Goal: Information Seeking & Learning: Check status

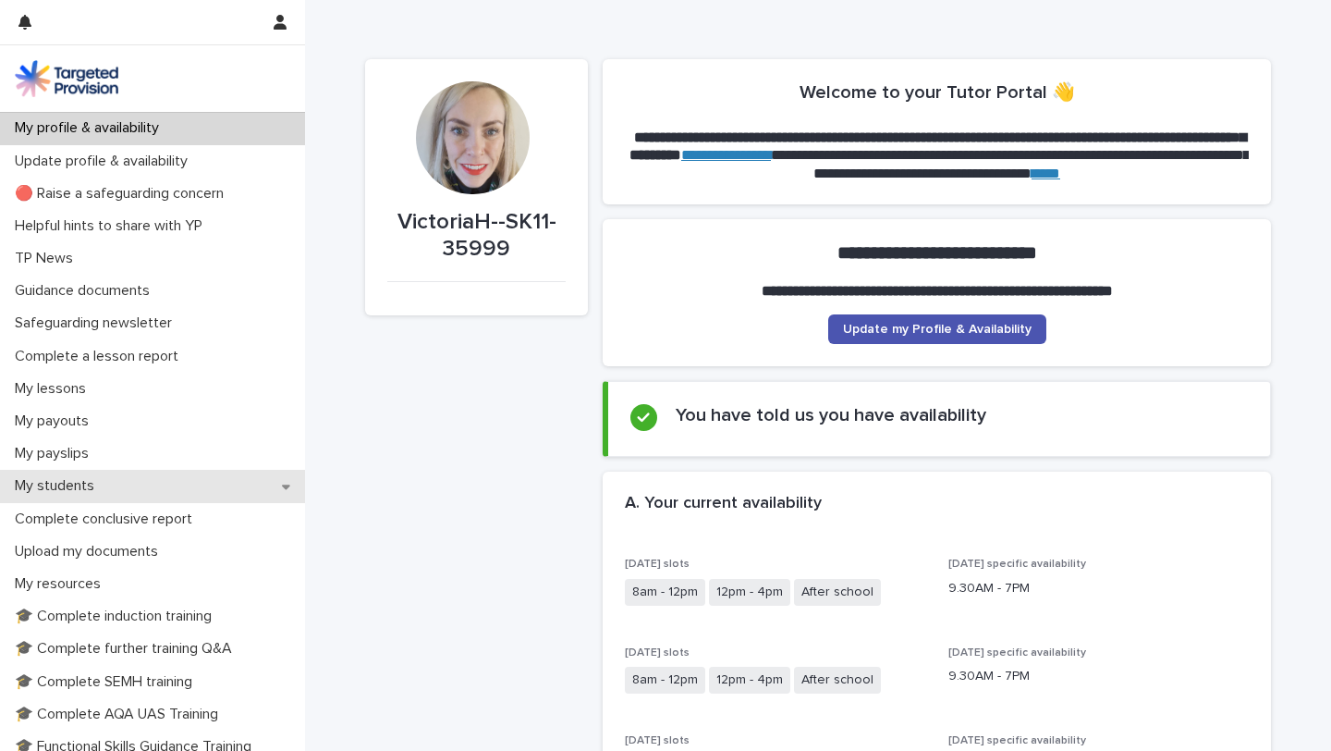
click at [83, 491] on p "My students" at bounding box center [58, 486] width 102 height 18
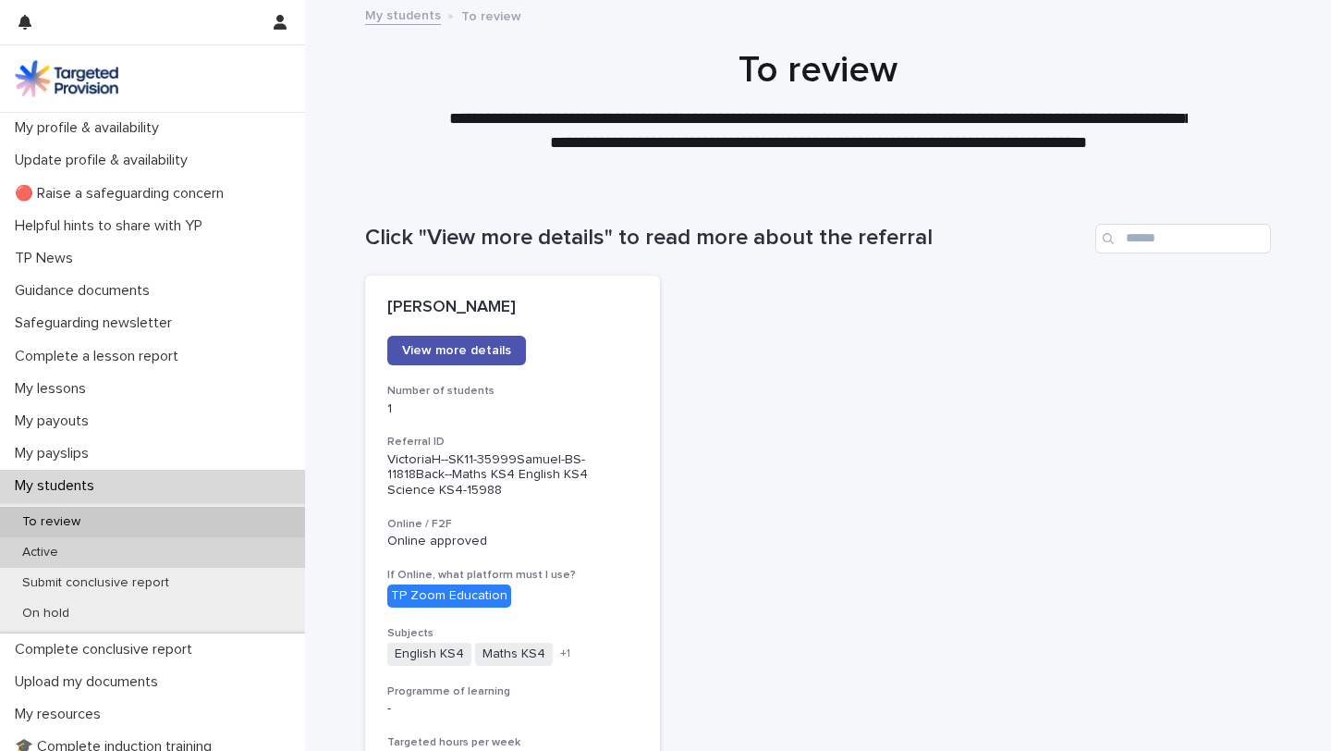
click at [61, 552] on p "Active" at bounding box center [40, 552] width 66 height 16
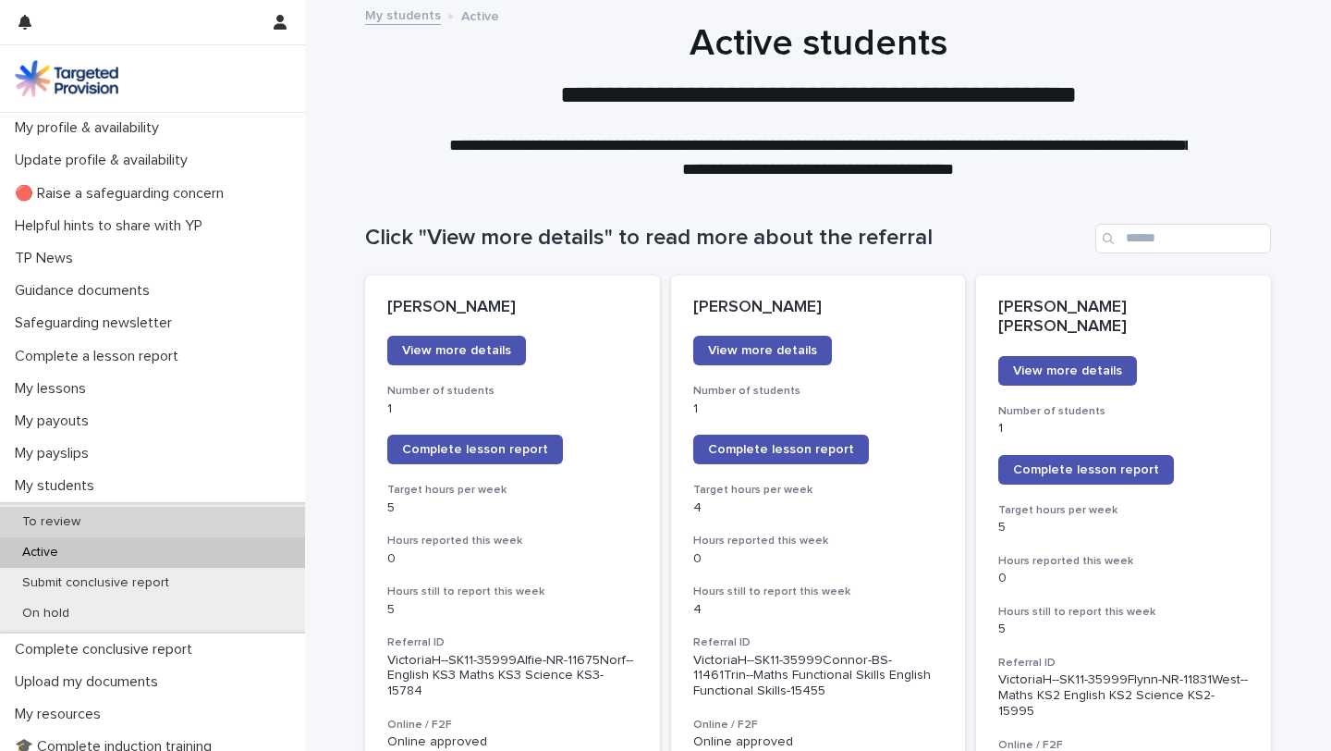
click at [78, 523] on p "To review" at bounding box center [51, 522] width 88 height 16
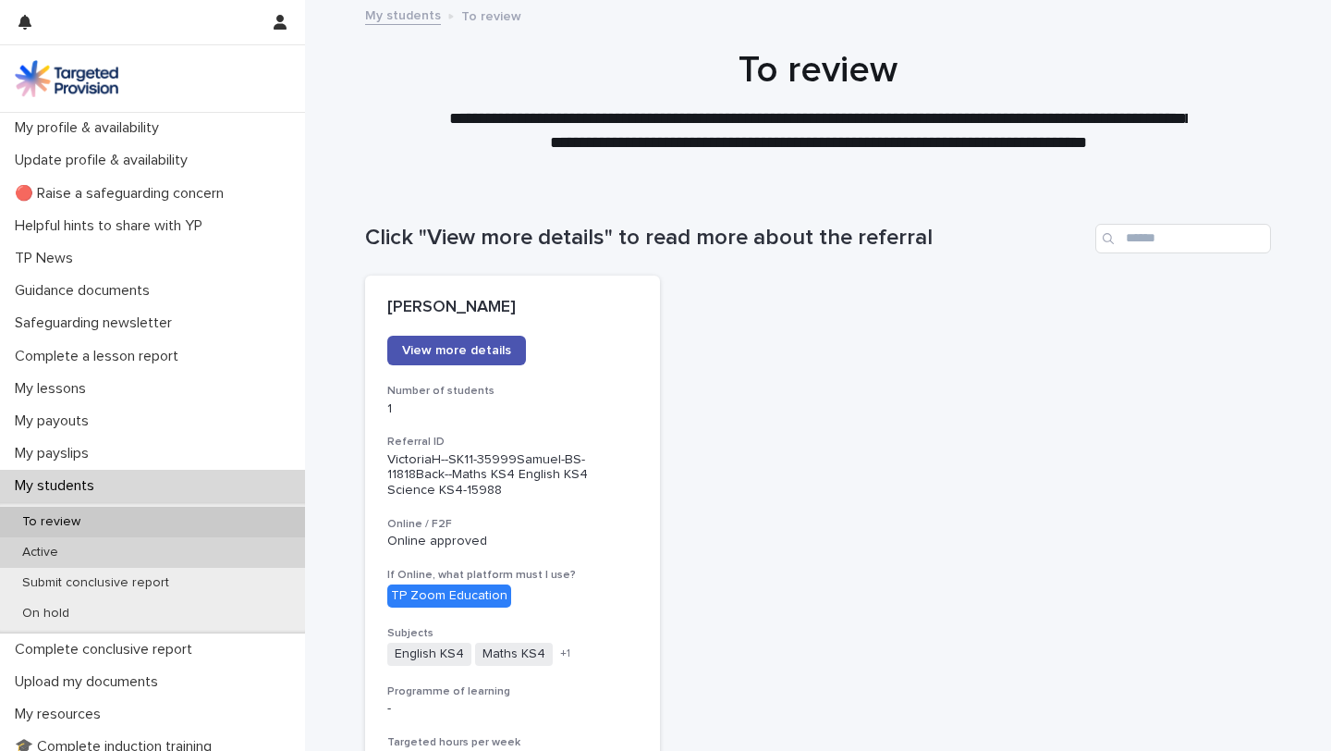
click at [70, 547] on p "Active" at bounding box center [40, 552] width 66 height 16
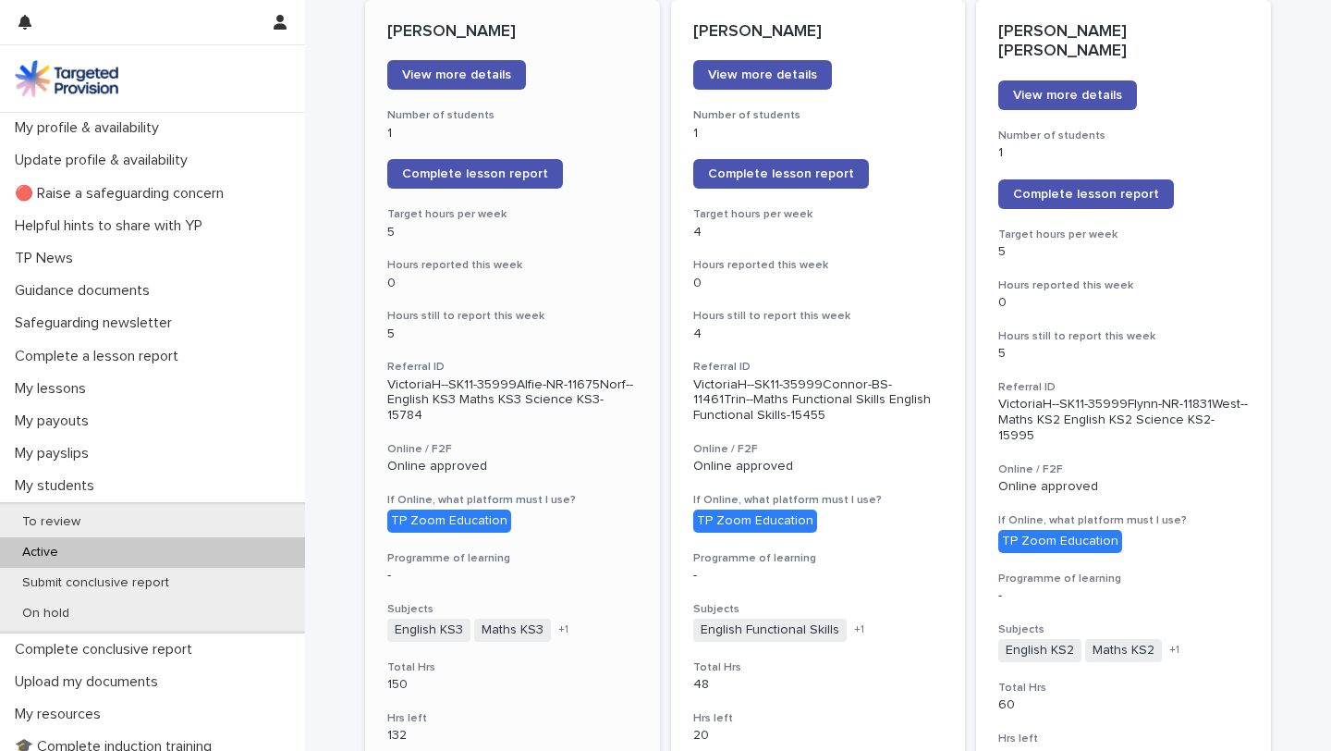
scroll to position [153, 0]
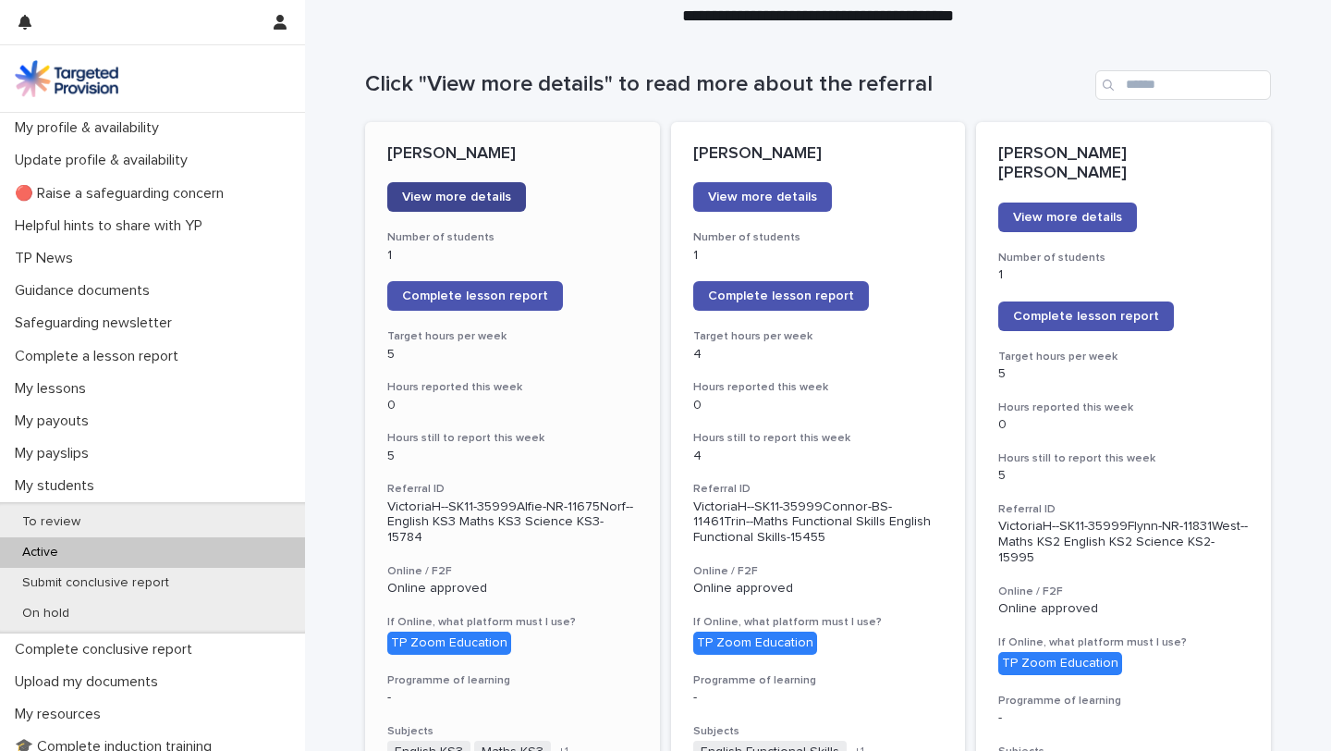
click at [493, 201] on span "View more details" at bounding box center [456, 196] width 109 height 13
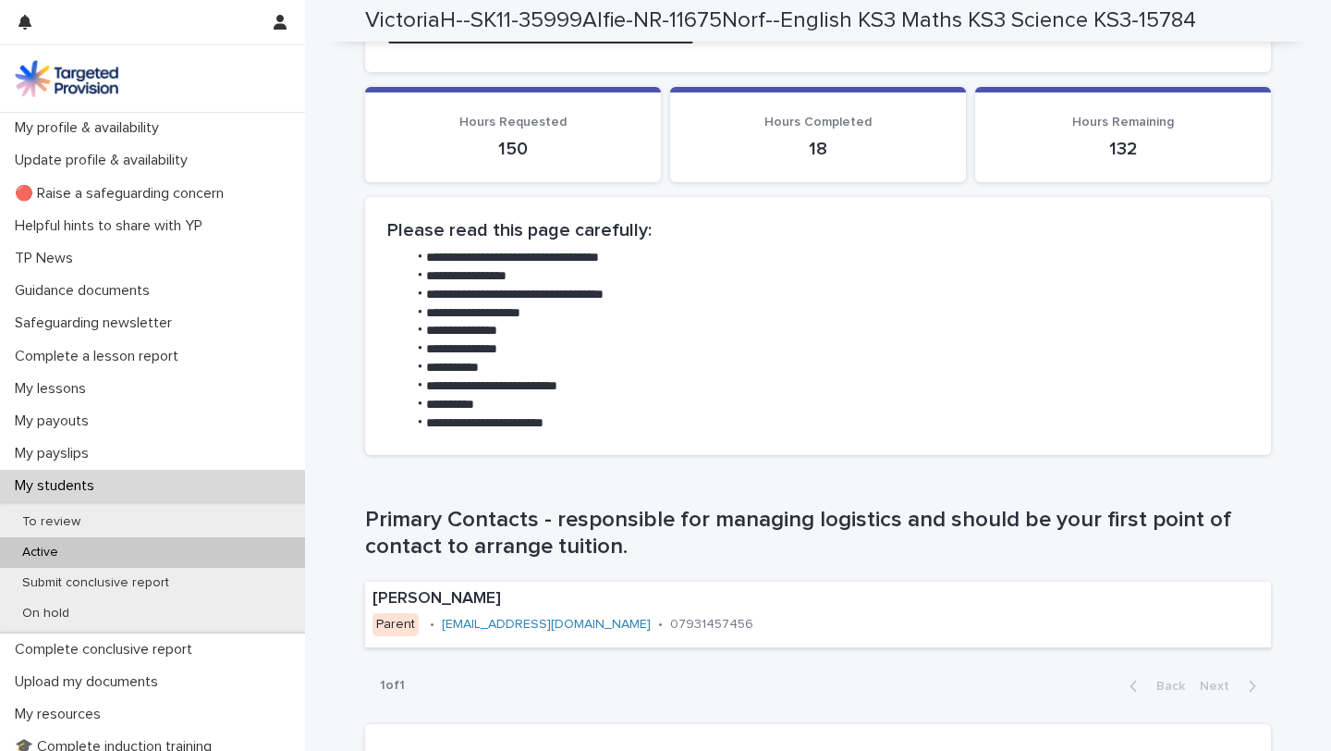
scroll to position [772, 0]
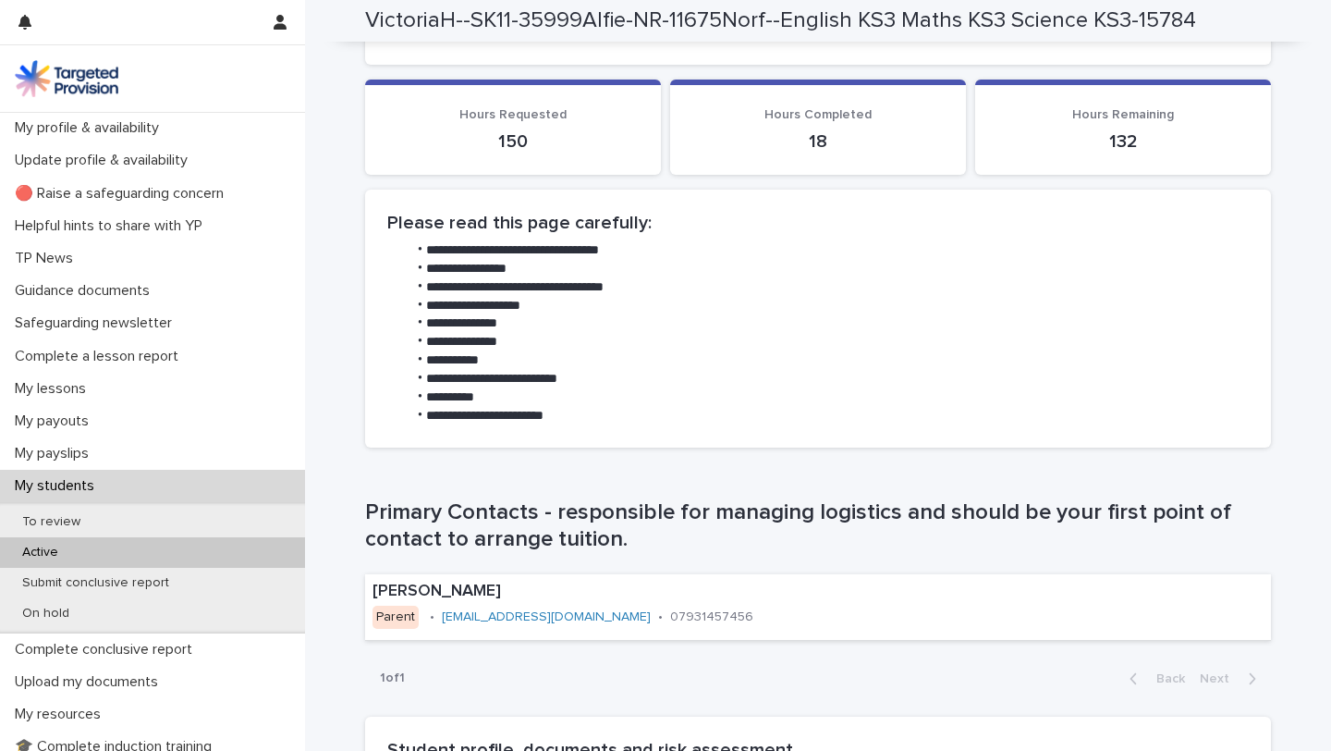
click at [211, 551] on div "Active" at bounding box center [152, 552] width 305 height 31
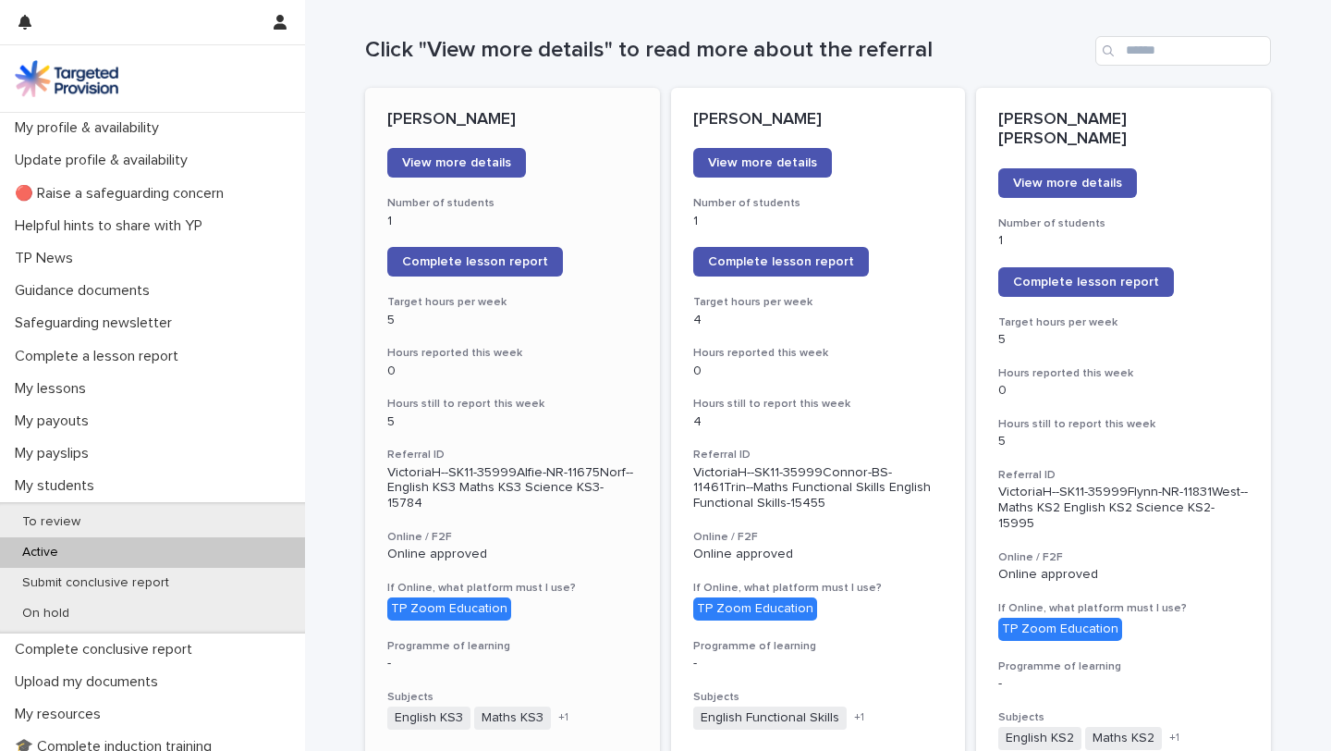
scroll to position [174, 0]
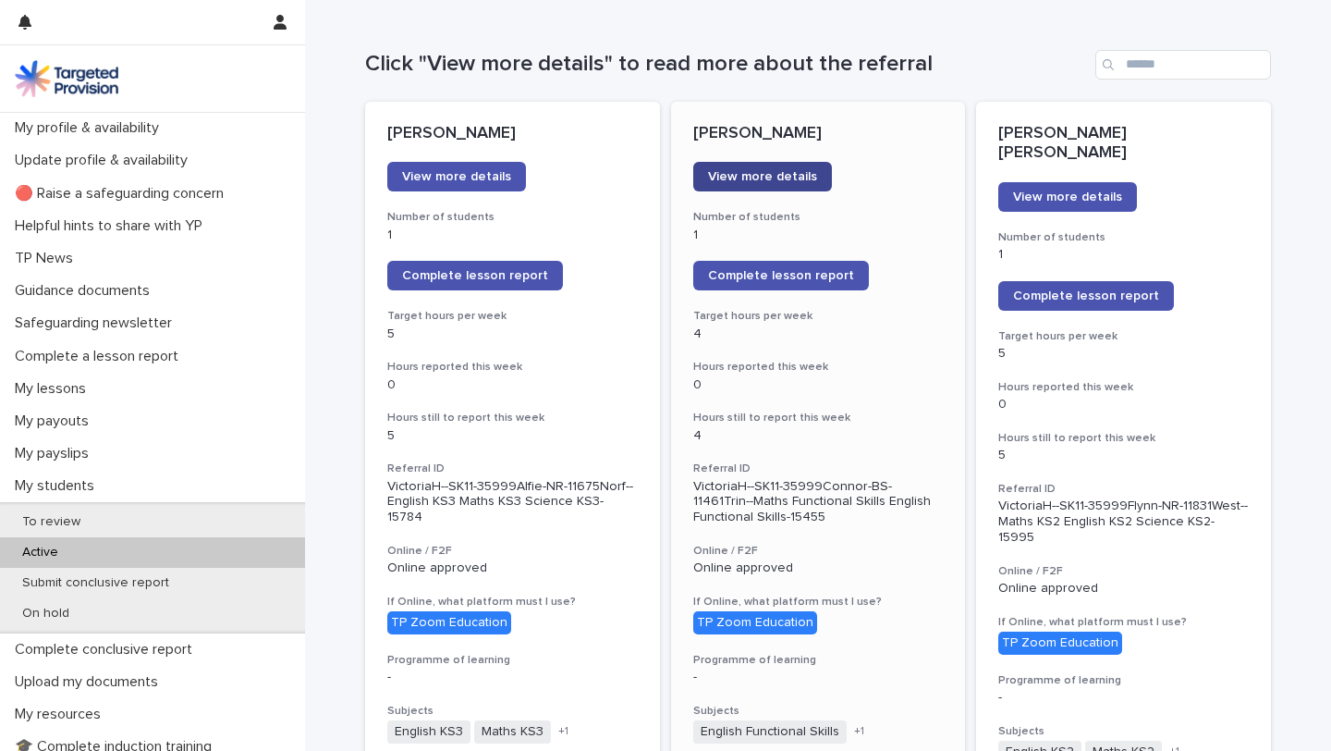
click at [795, 176] on span "View more details" at bounding box center [762, 176] width 109 height 13
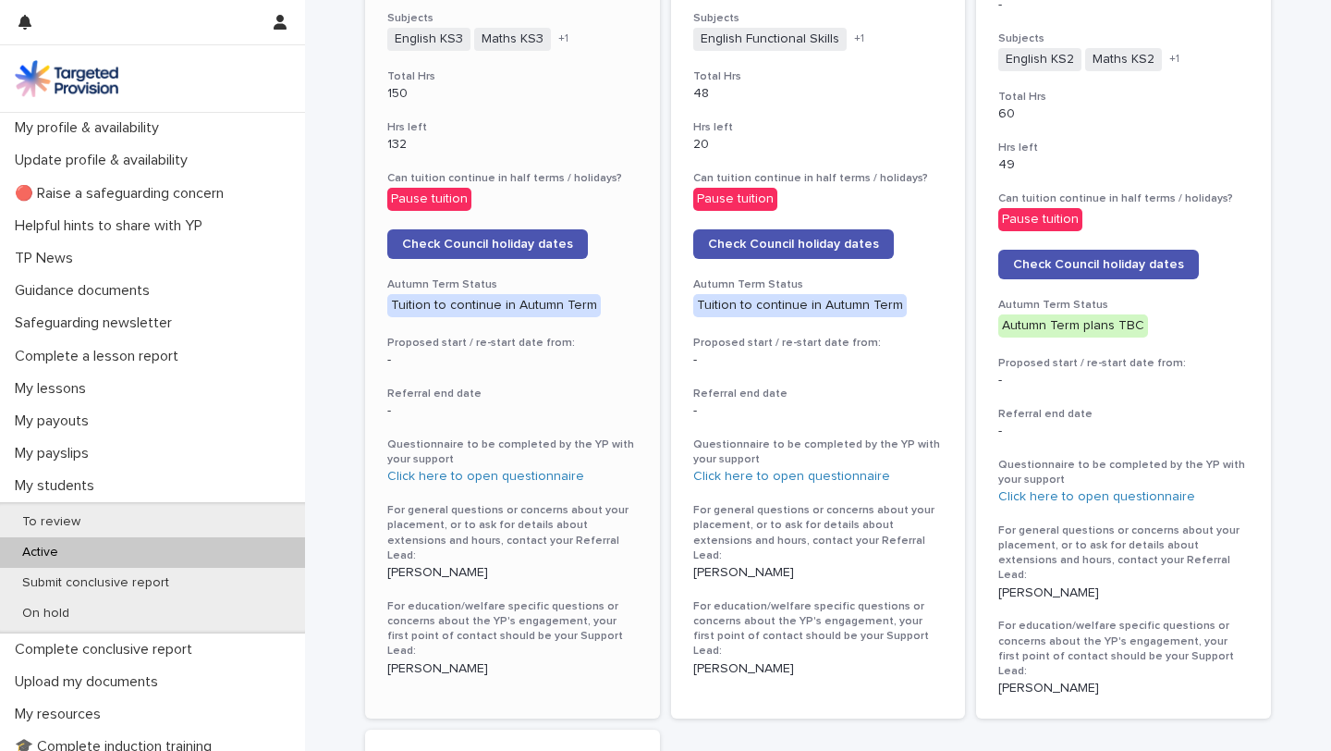
scroll to position [882, 0]
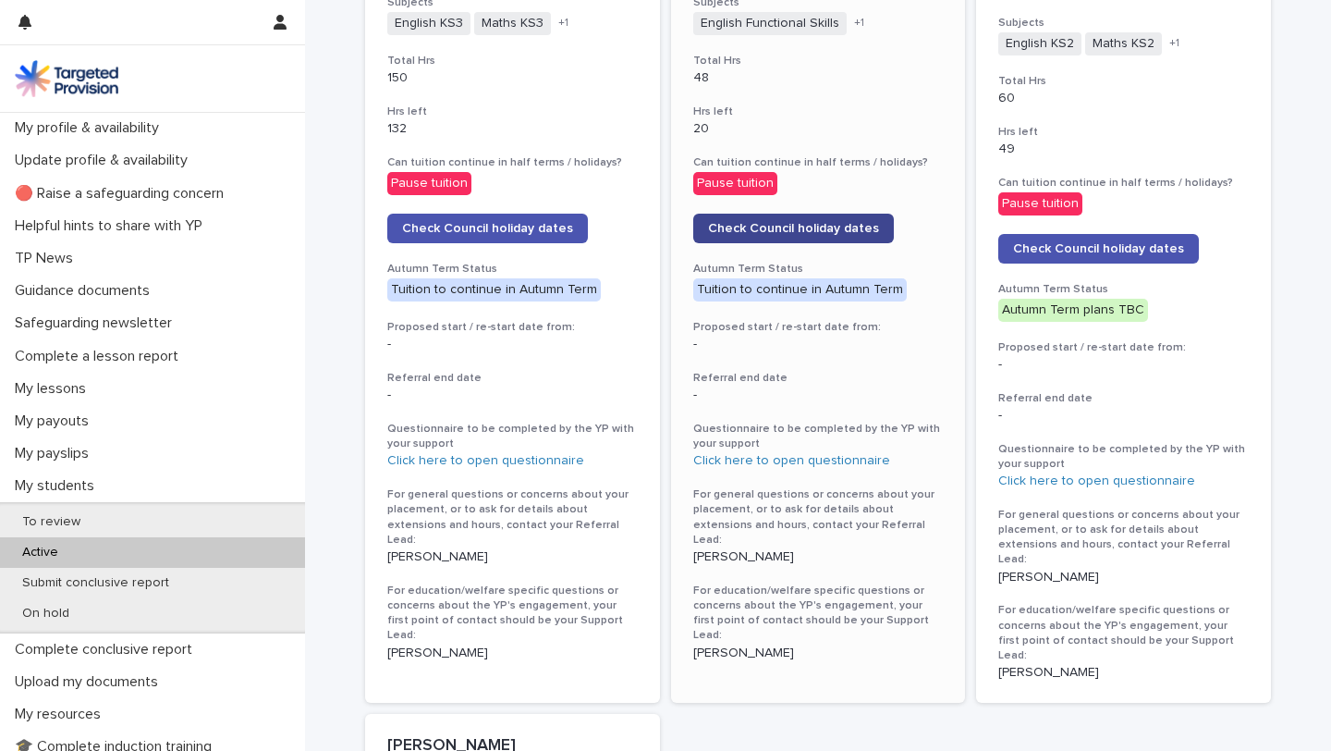
click at [804, 222] on span "Check Council holiday dates" at bounding box center [793, 228] width 171 height 13
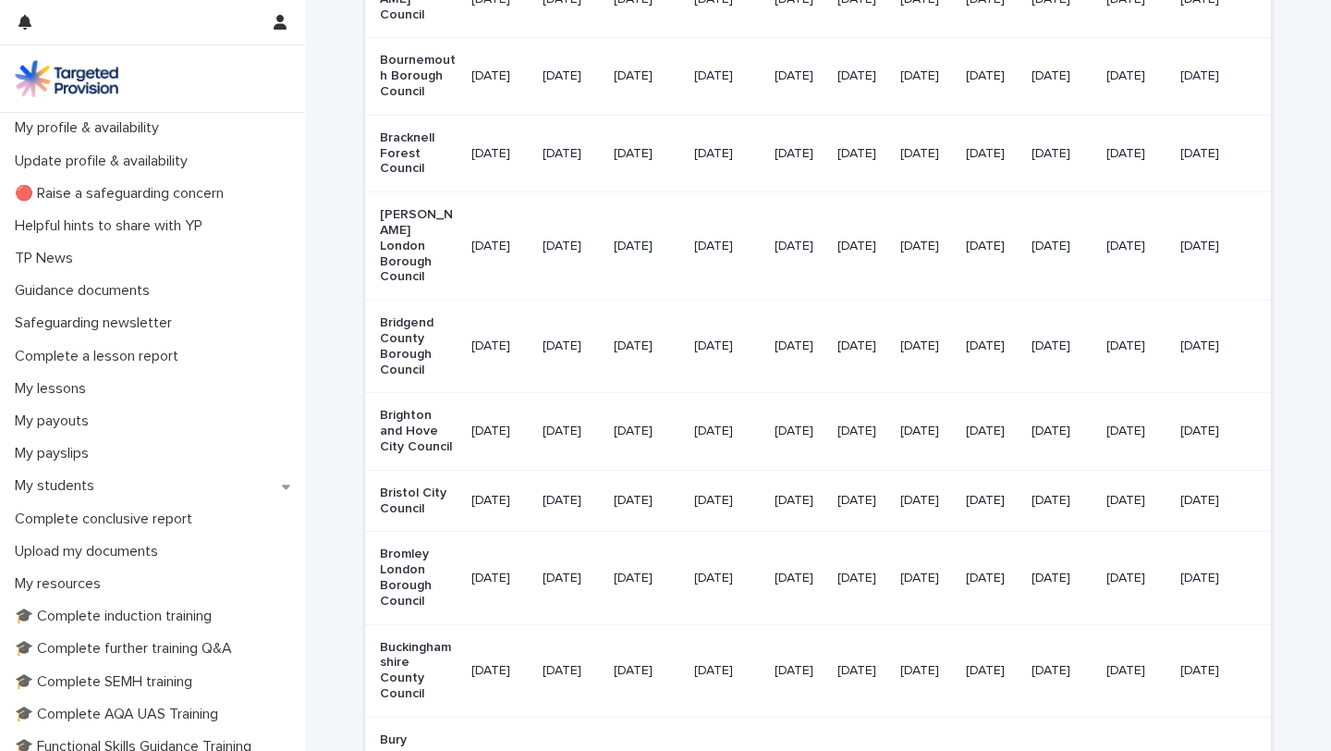
scroll to position [1291, 0]
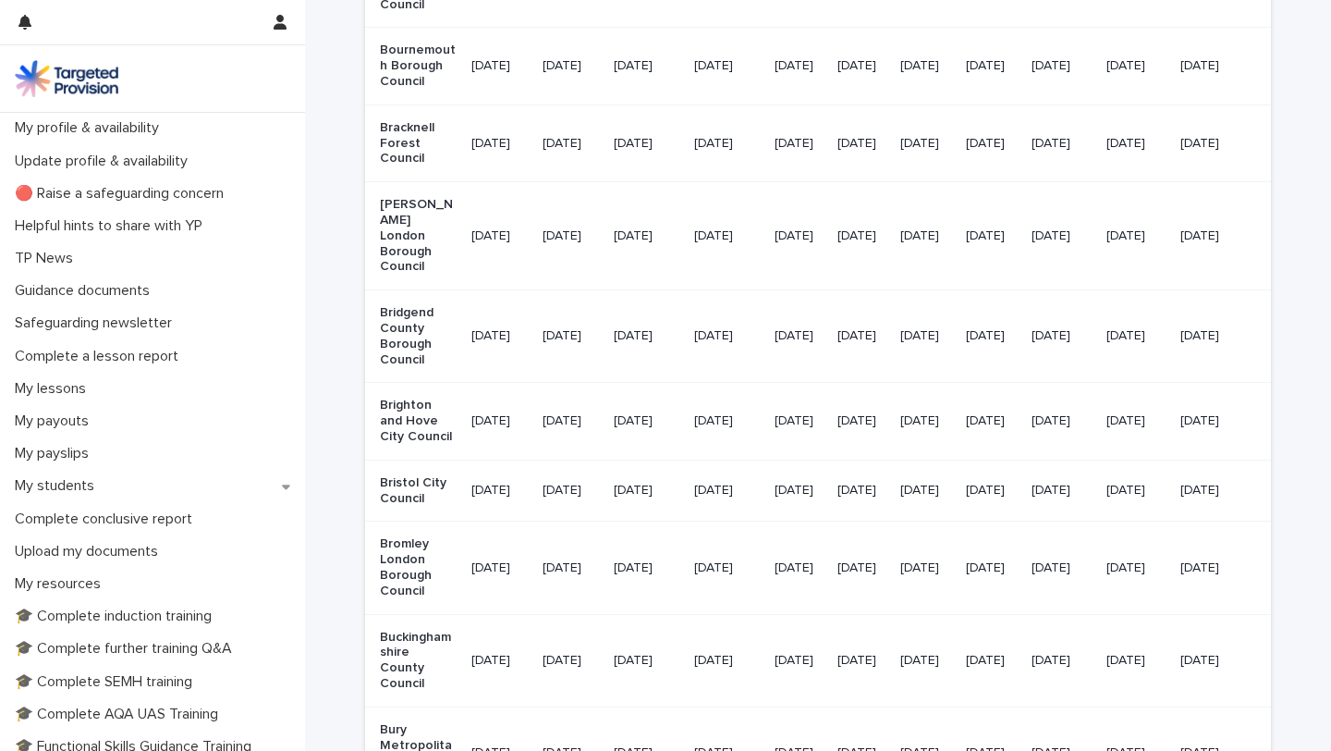
click at [1166, 498] on p "[DATE]" at bounding box center [1136, 491] width 59 height 16
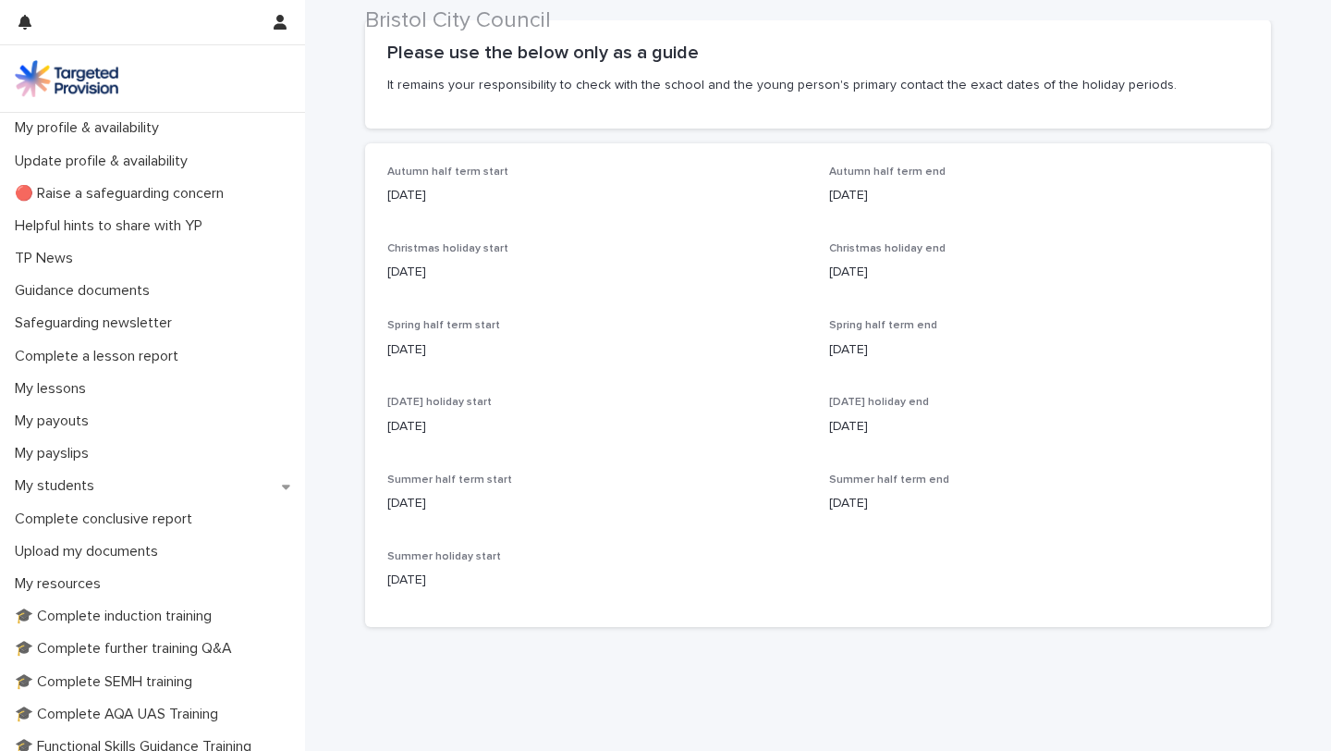
scroll to position [258, 0]
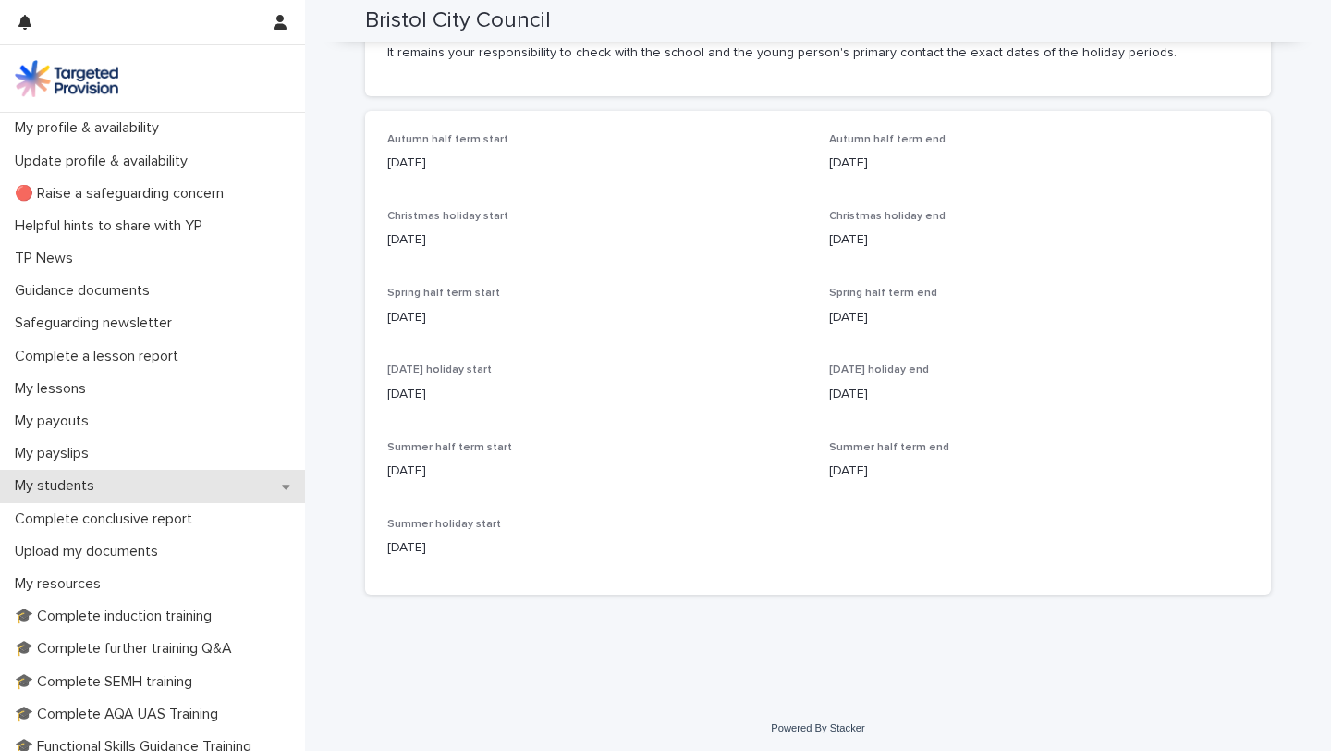
click at [72, 495] on div "My students" at bounding box center [152, 486] width 305 height 32
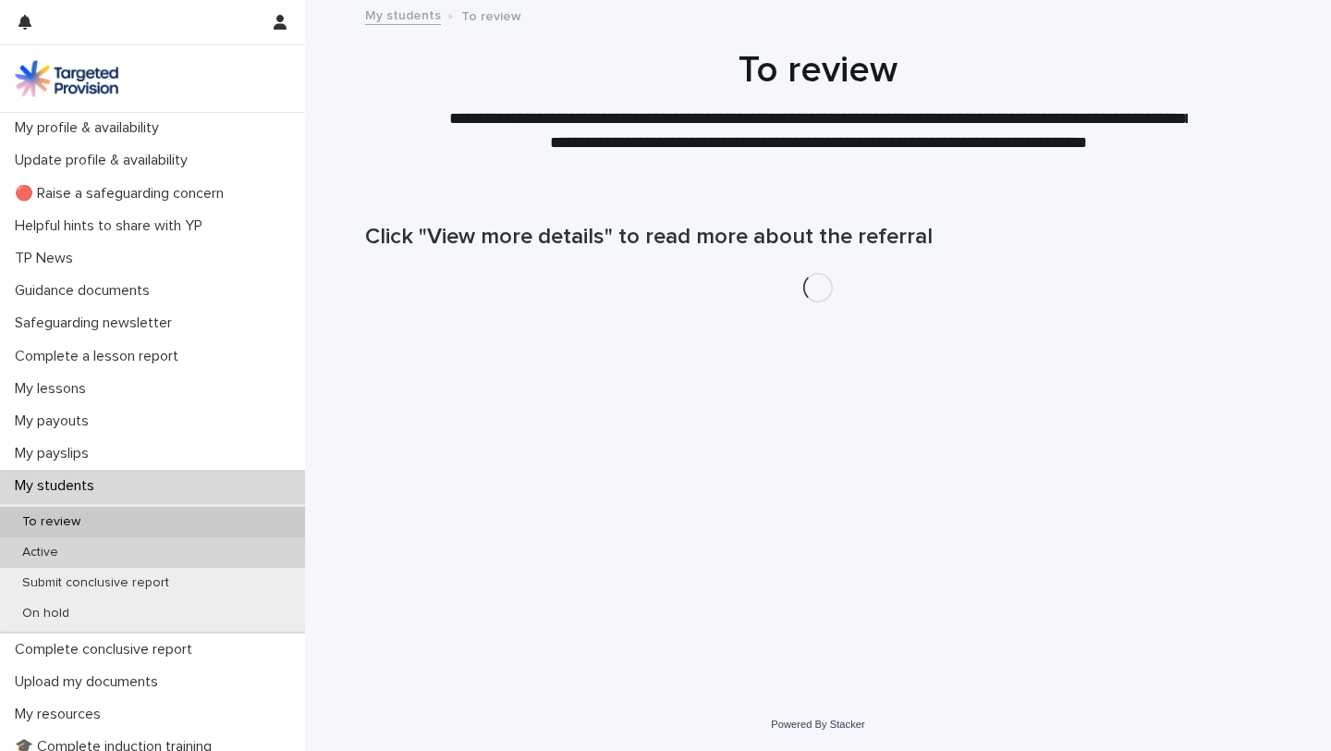
click at [64, 554] on p "Active" at bounding box center [40, 552] width 66 height 16
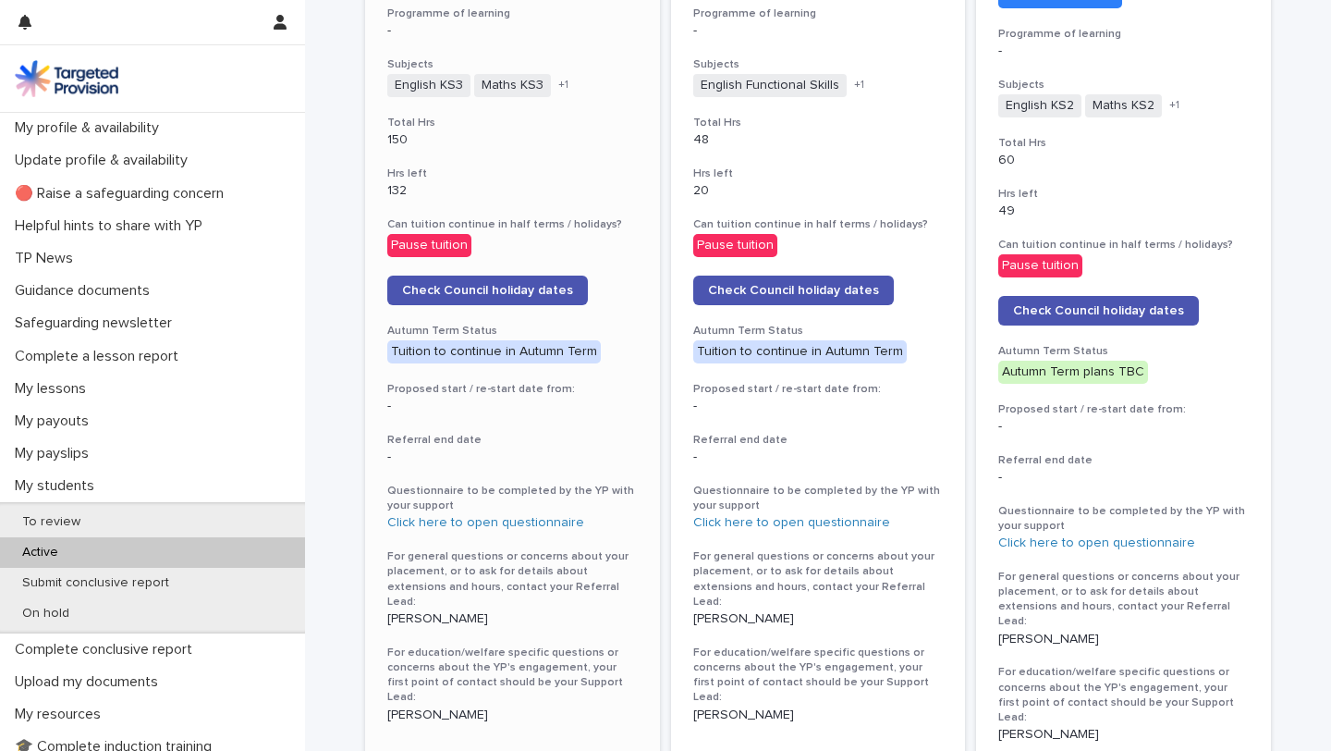
scroll to position [829, 0]
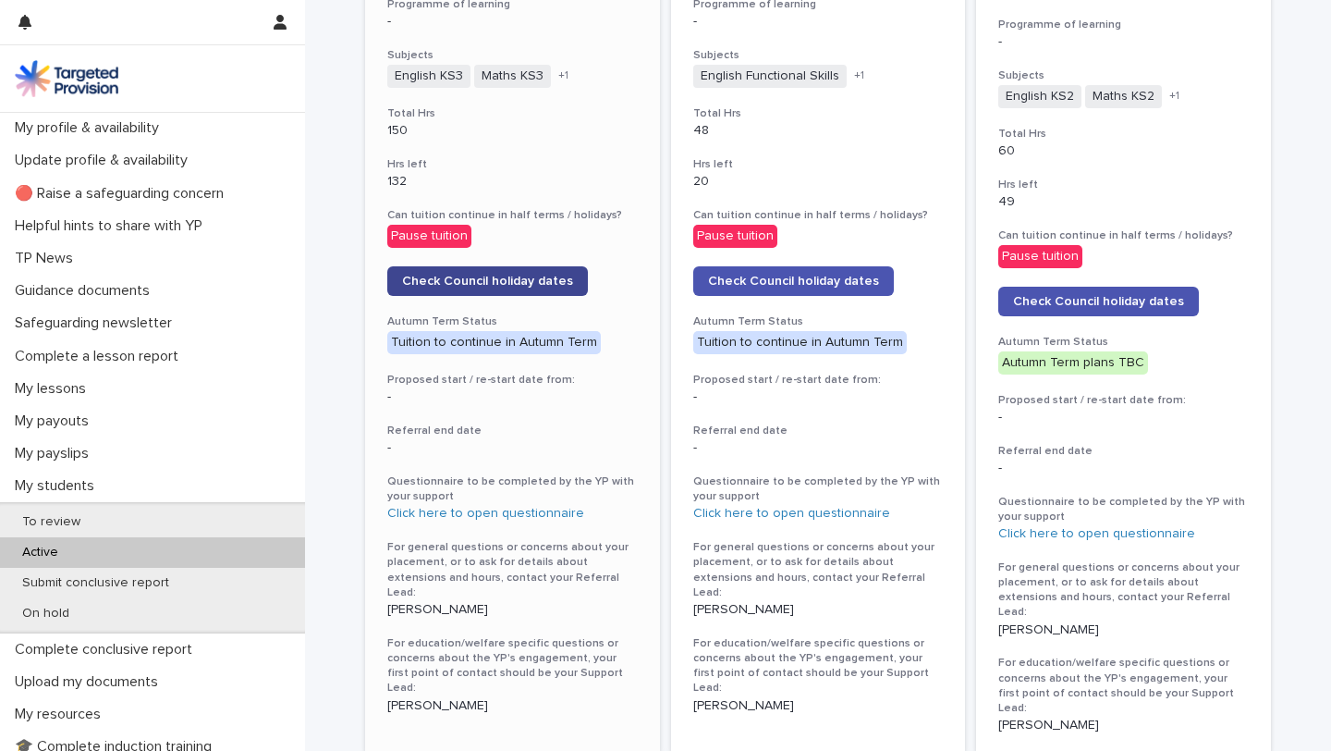
click at [494, 275] on span "Check Council holiday dates" at bounding box center [487, 281] width 171 height 13
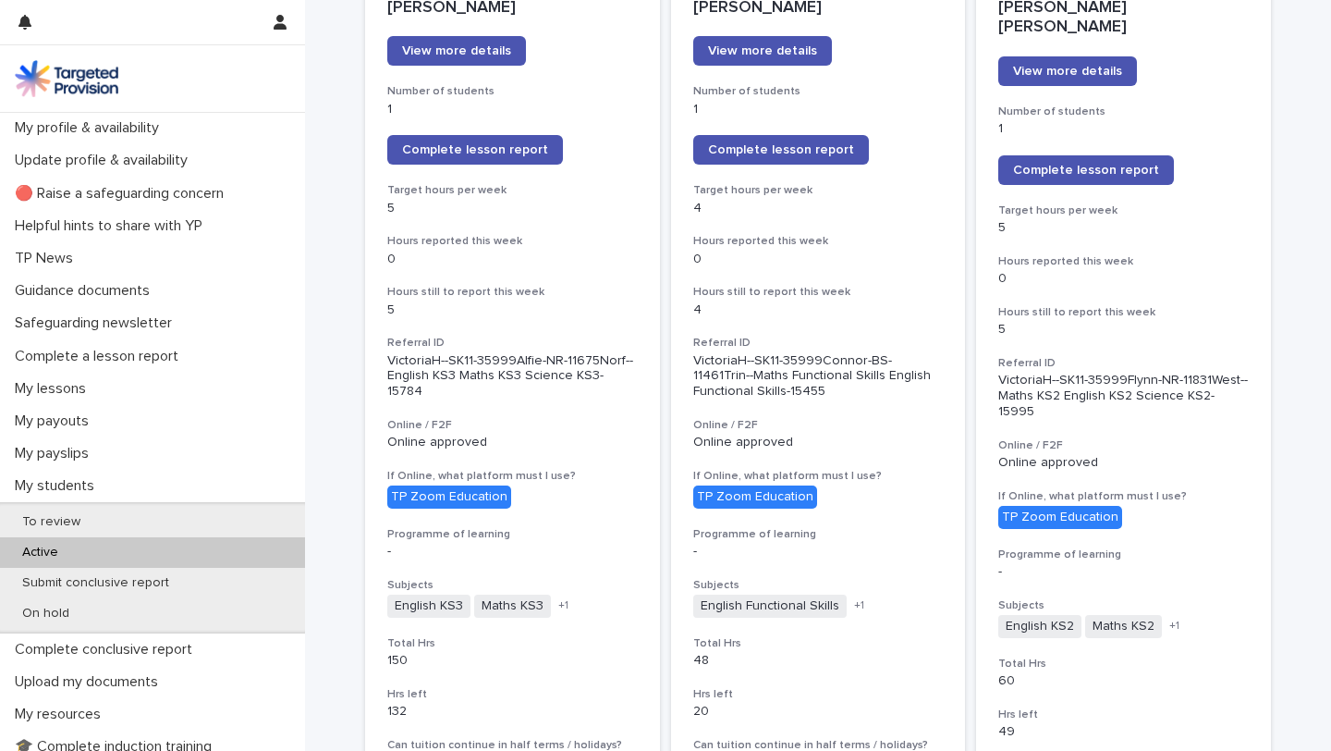
scroll to position [266, 0]
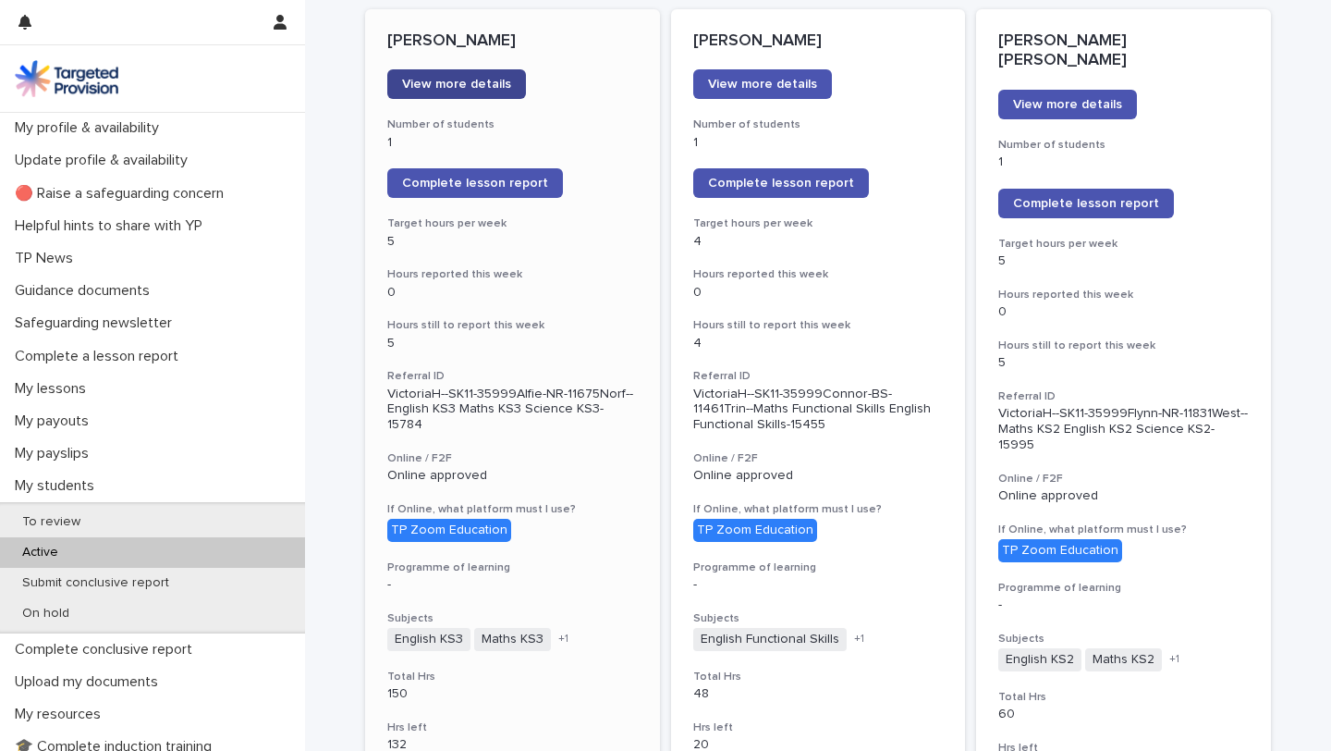
click at [477, 79] on span "View more details" at bounding box center [456, 84] width 109 height 13
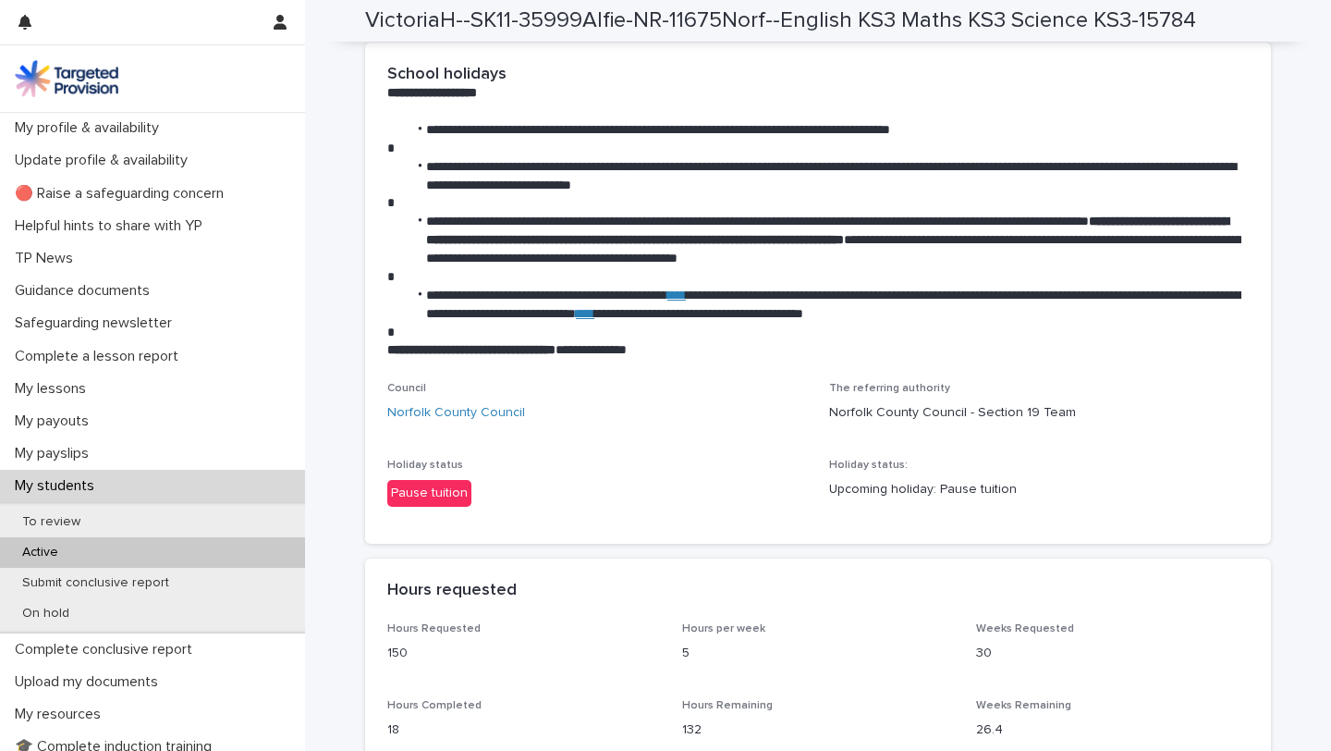
scroll to position [2792, 0]
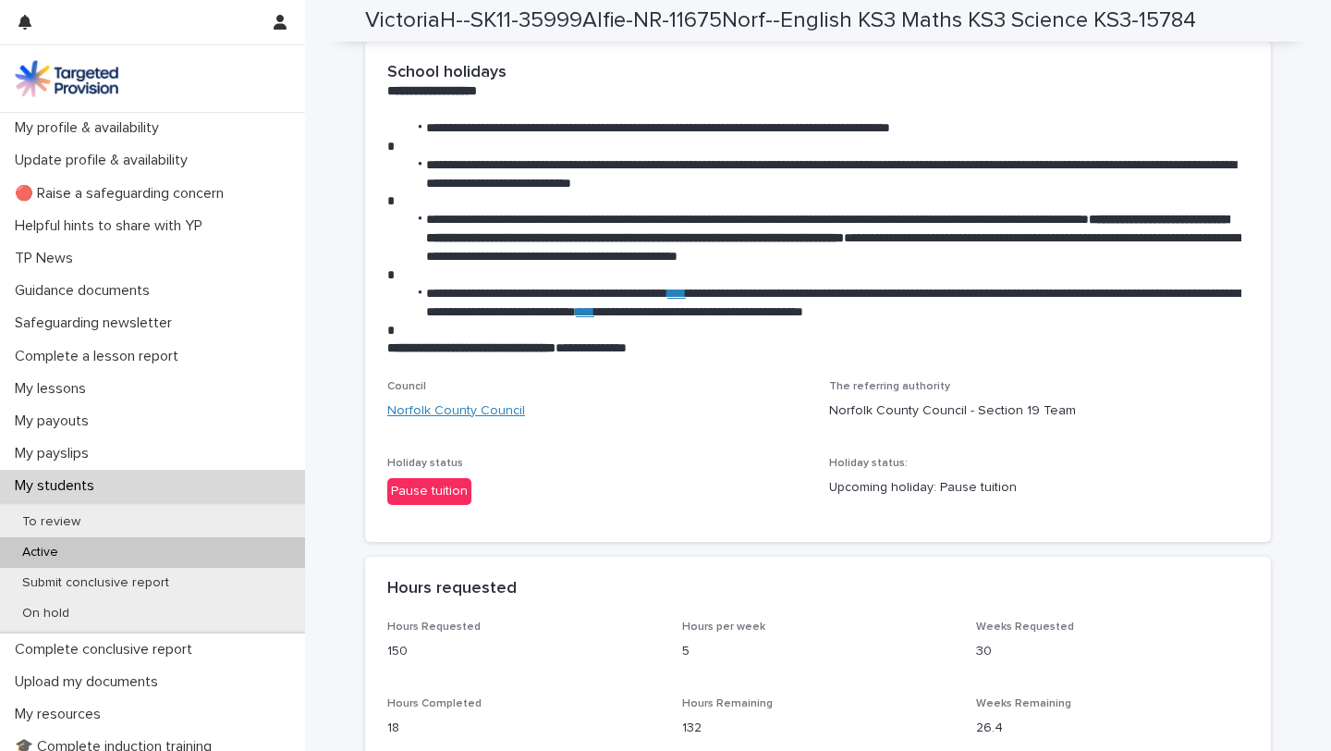
click at [450, 421] on link "Norfolk County Council" at bounding box center [456, 410] width 138 height 19
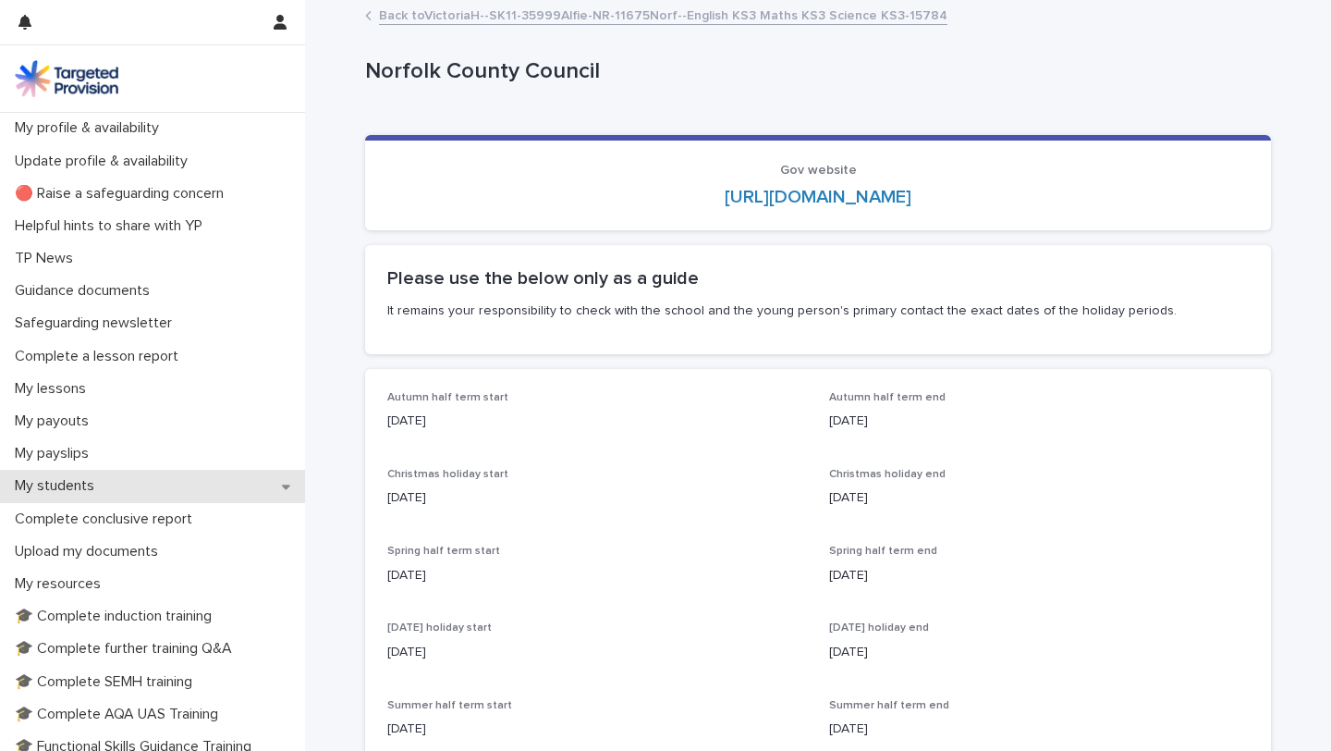
click at [65, 488] on p "My students" at bounding box center [58, 486] width 102 height 18
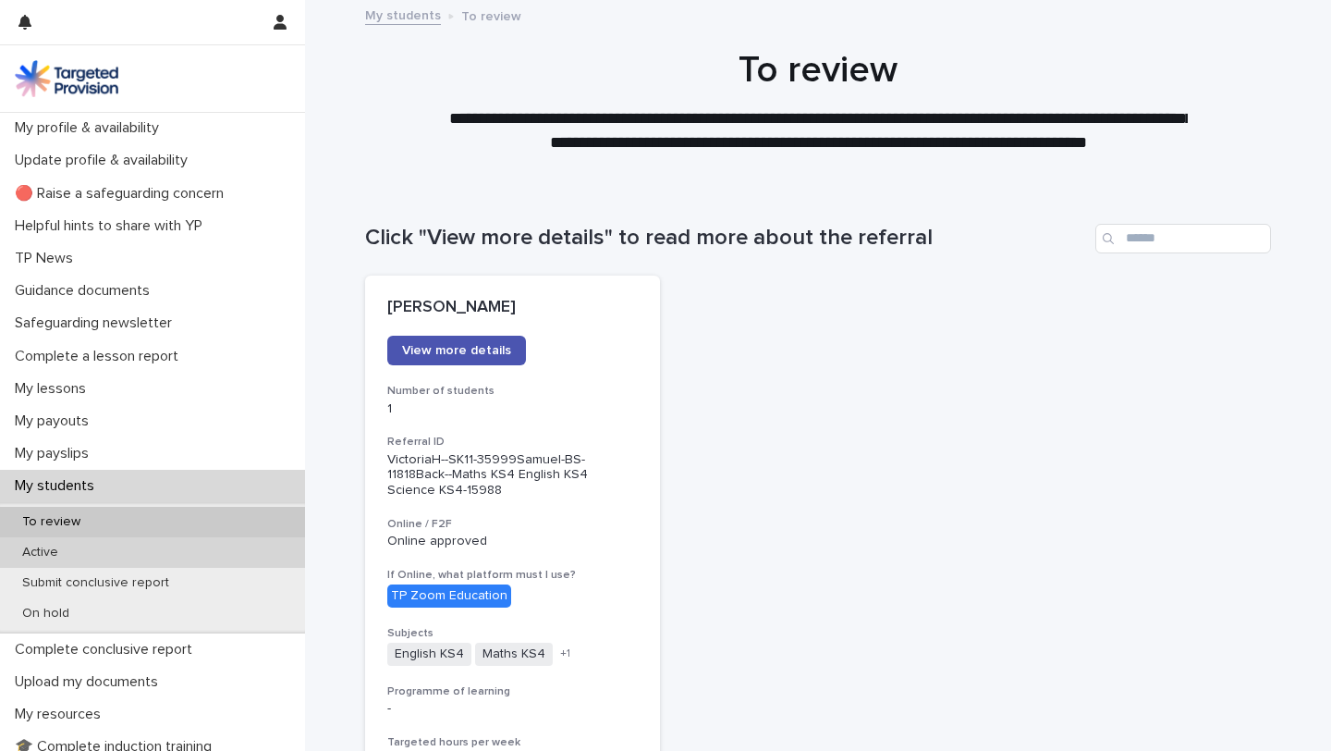
click at [56, 561] on div "Active" at bounding box center [152, 552] width 305 height 31
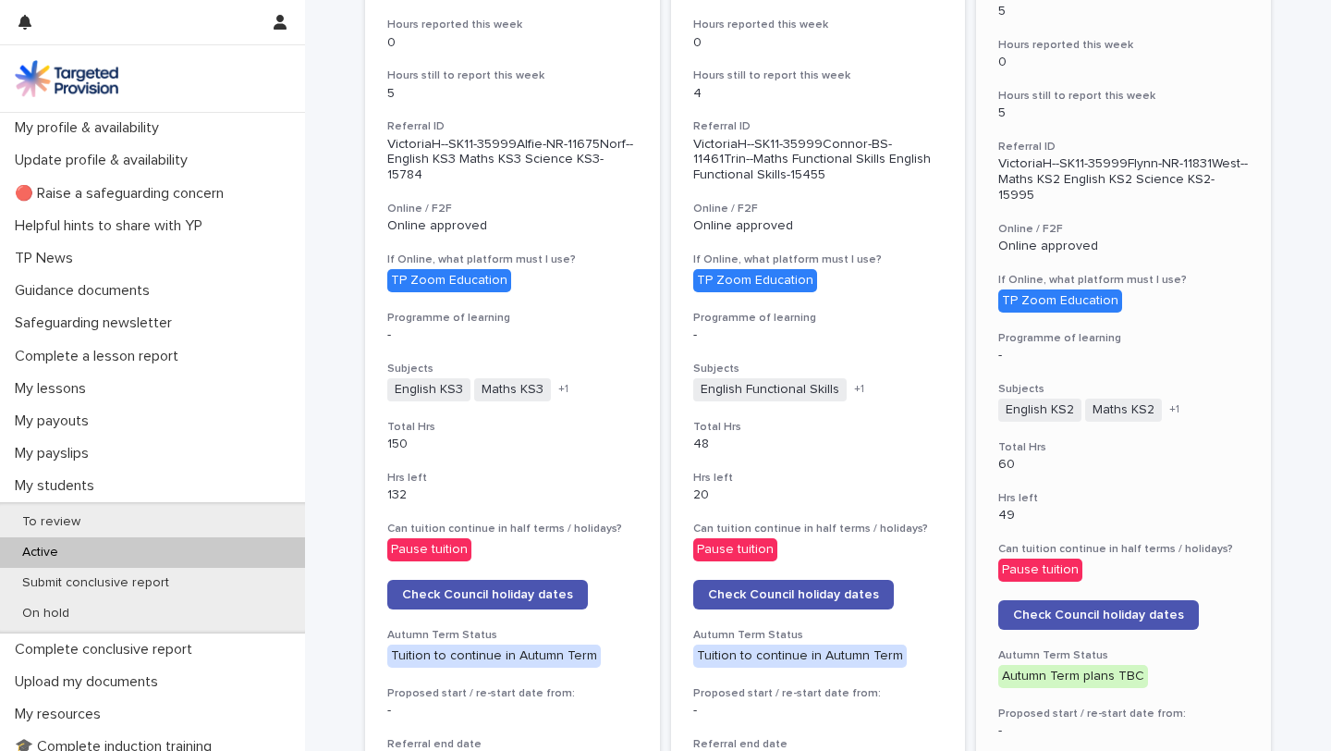
scroll to position [519, 0]
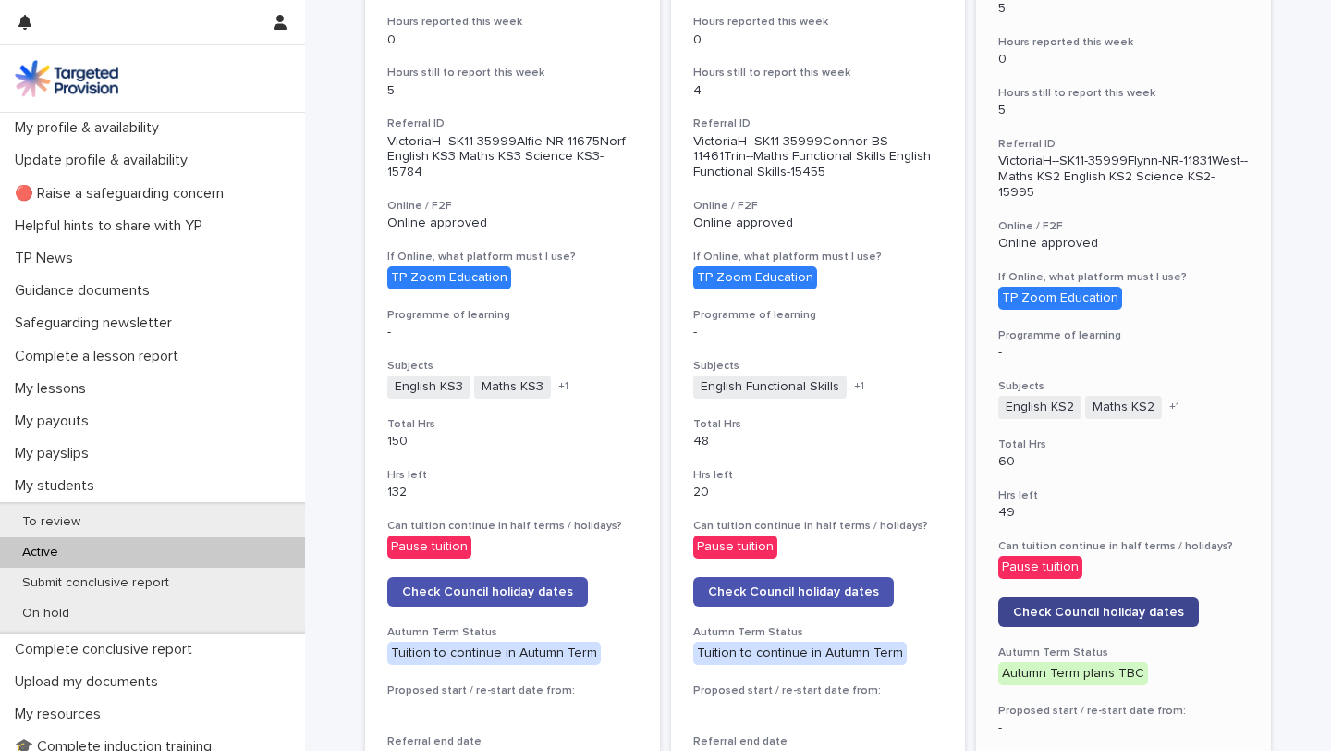
click at [1090, 606] on span "Check Council holiday dates" at bounding box center [1098, 612] width 171 height 13
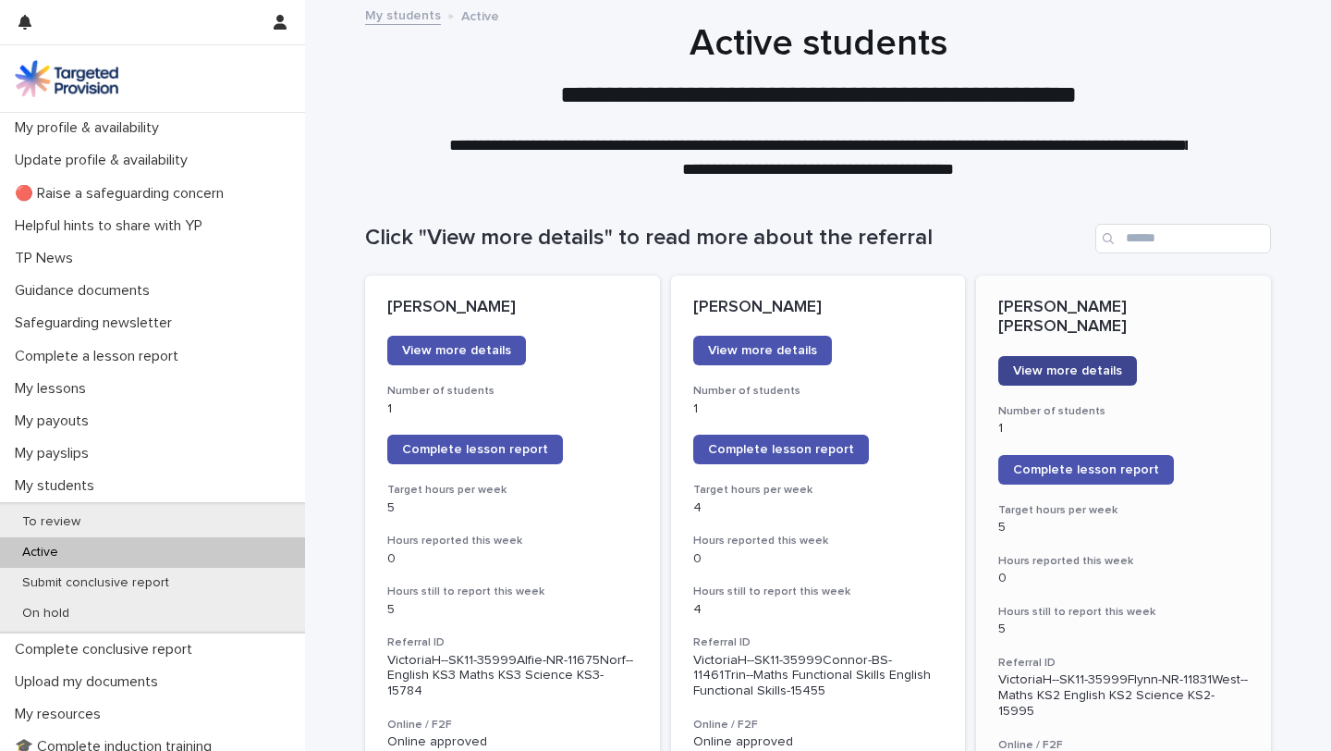
click at [1070, 364] on span "View more details" at bounding box center [1067, 370] width 109 height 13
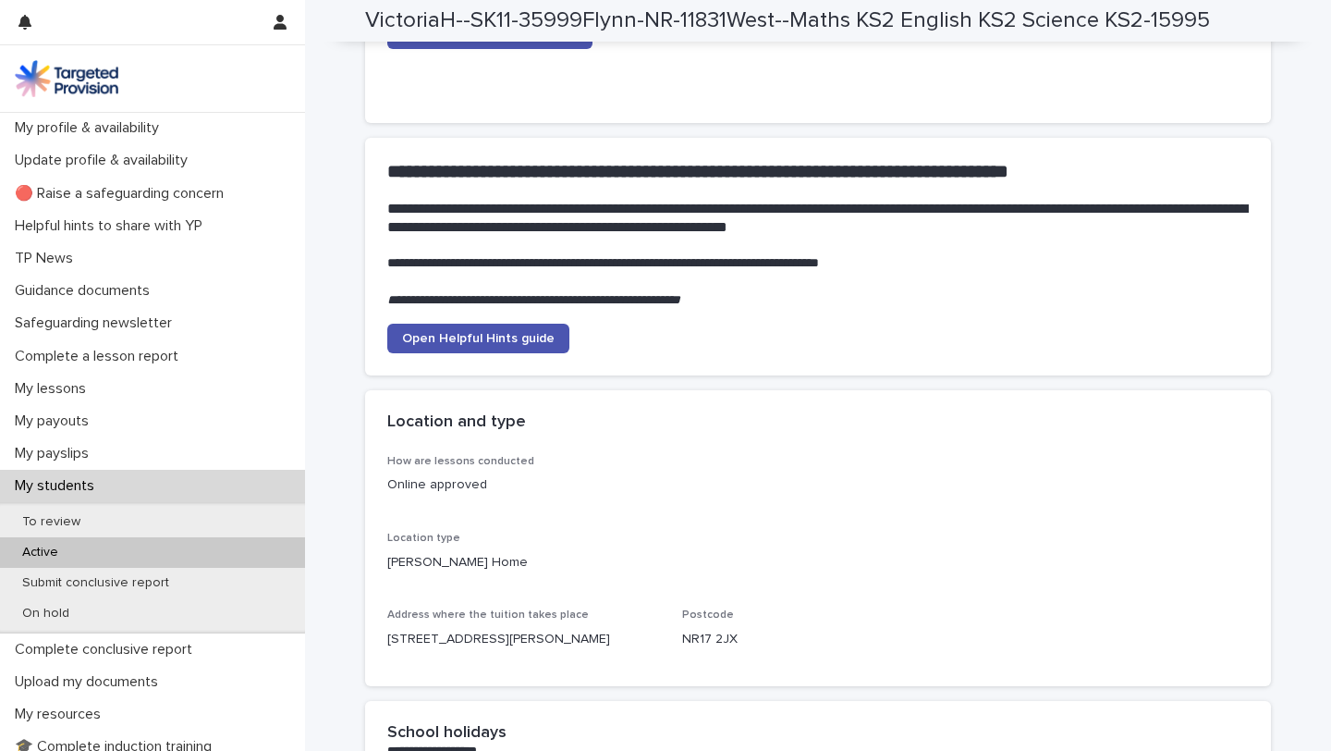
scroll to position [2135, 0]
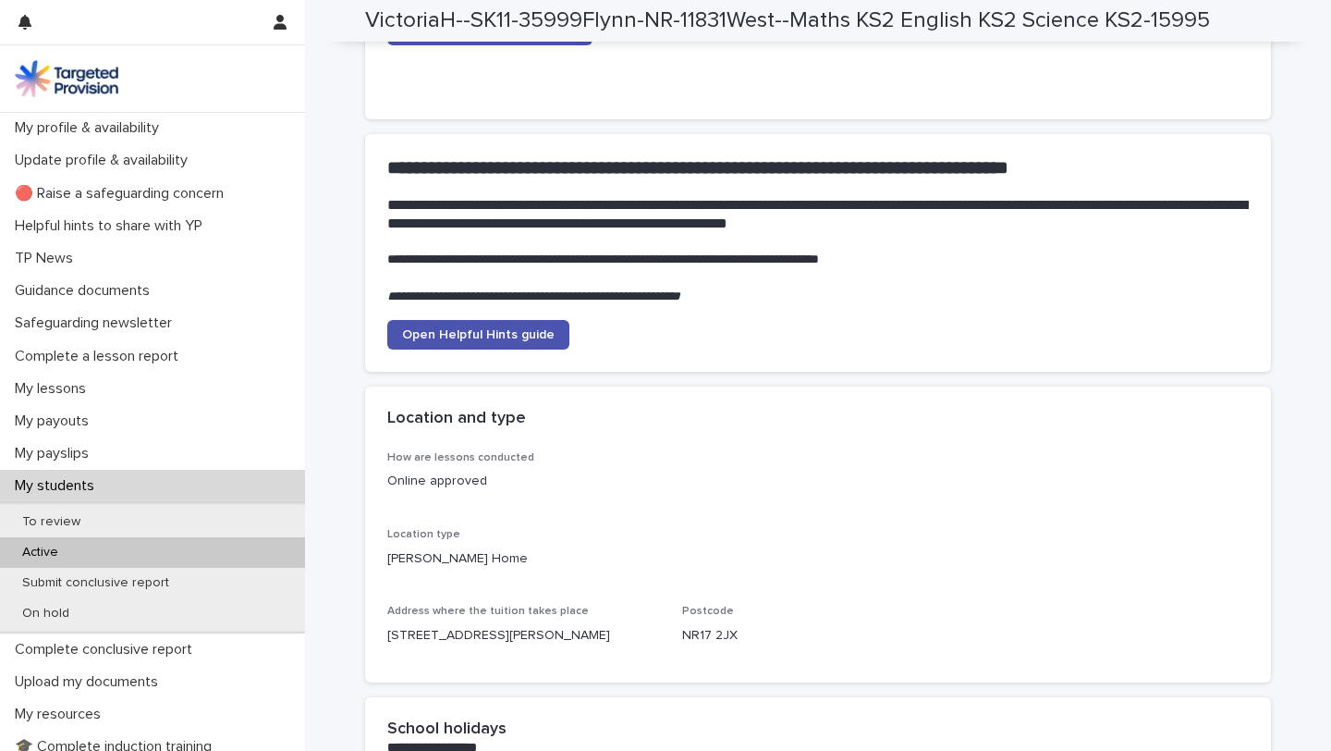
click at [52, 551] on p "Active" at bounding box center [40, 552] width 66 height 16
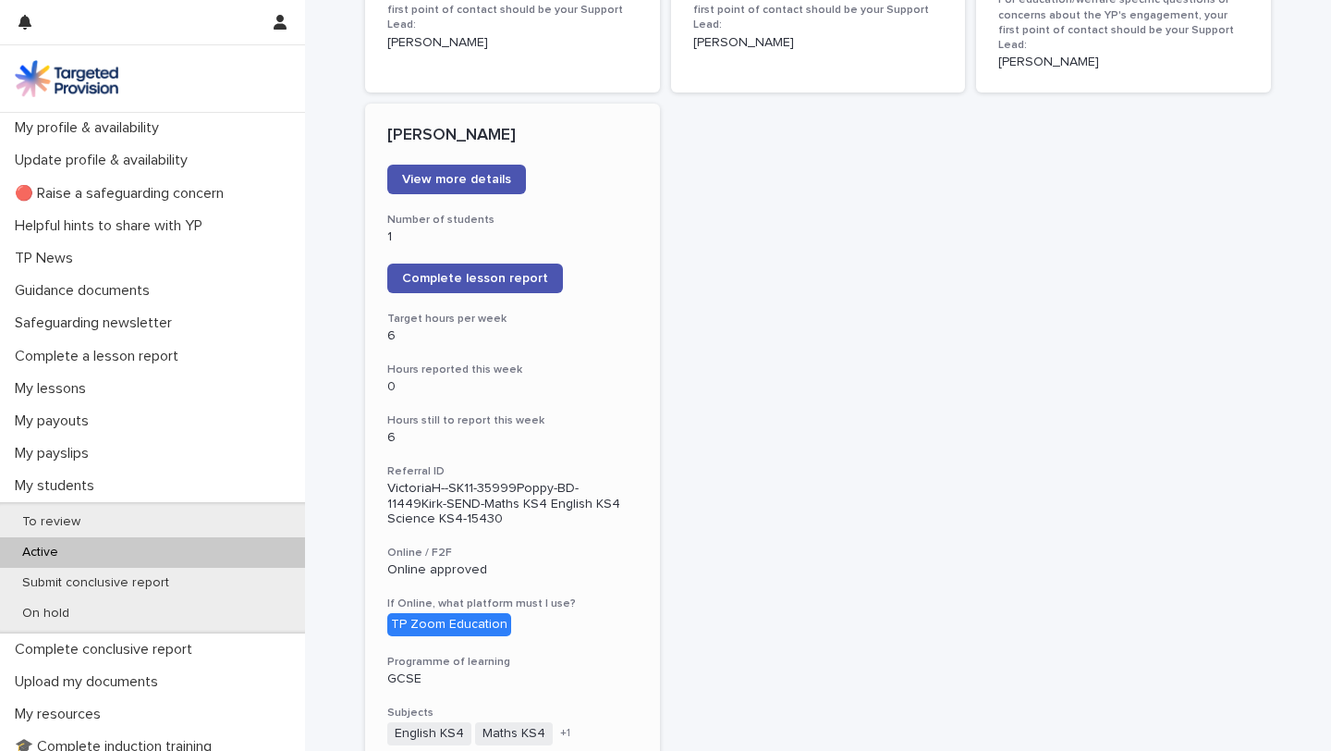
scroll to position [1435, 0]
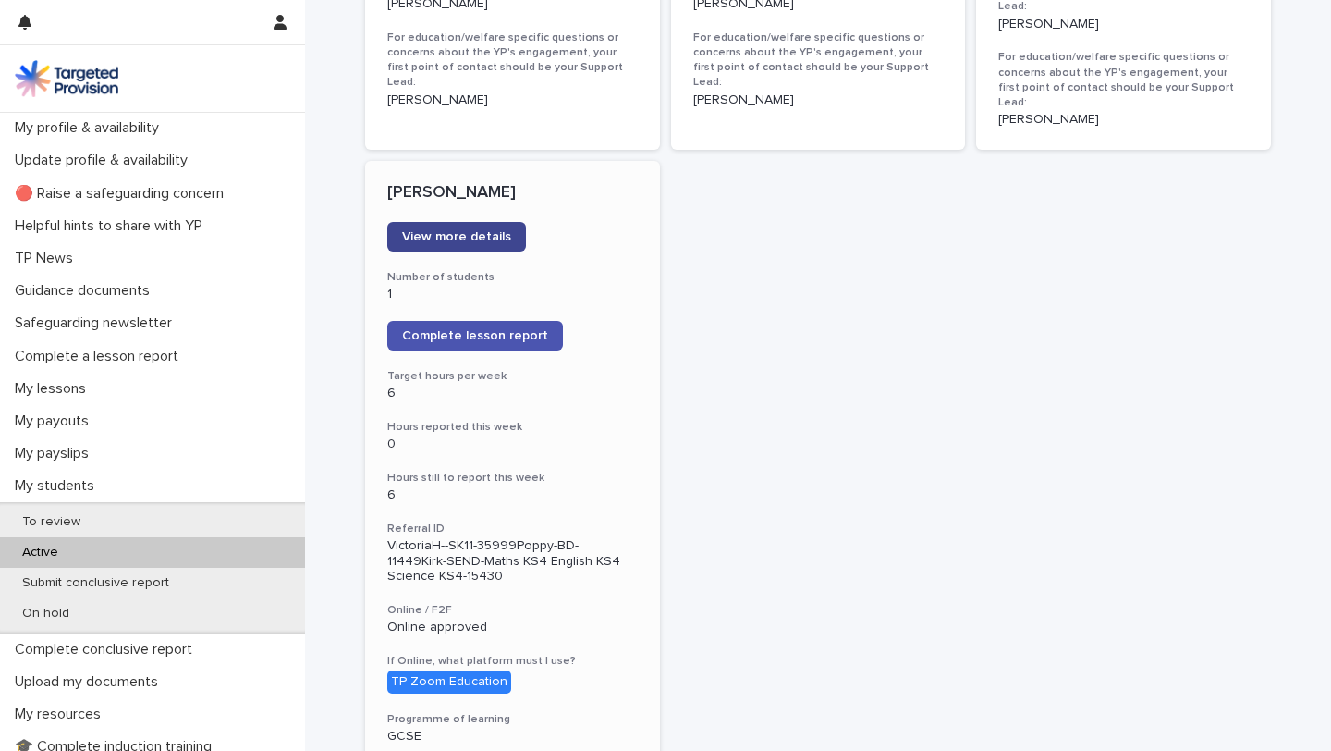
click at [491, 230] on span "View more details" at bounding box center [456, 236] width 109 height 13
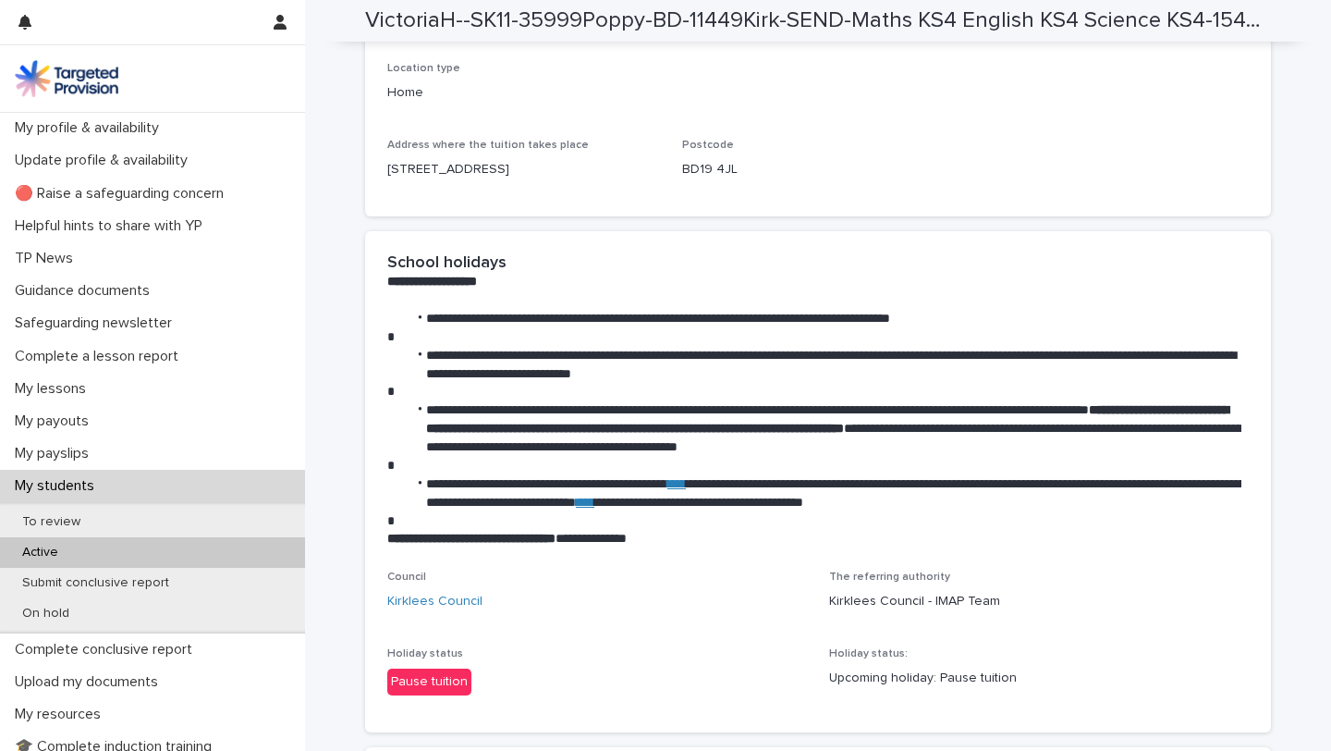
scroll to position [2608, 0]
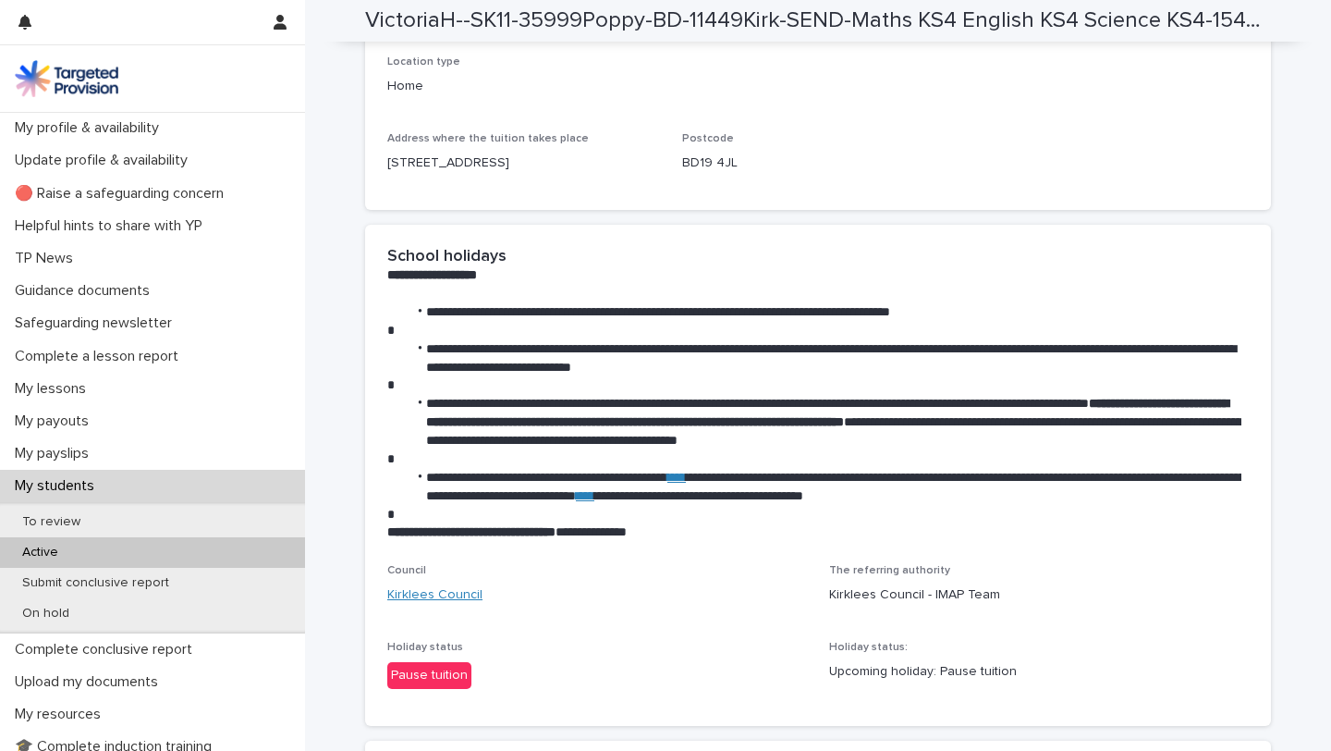
click at [459, 605] on link "Kirklees Council" at bounding box center [434, 594] width 95 height 19
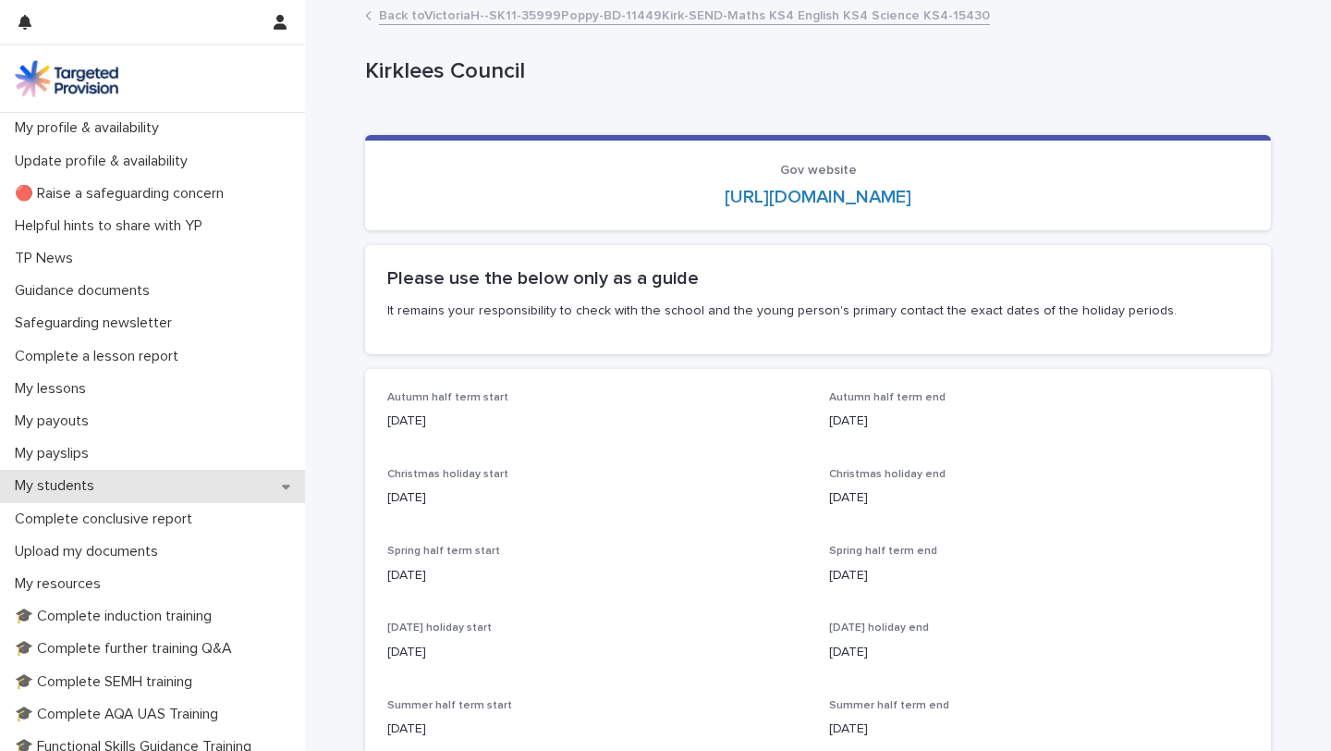
click at [71, 482] on p "My students" at bounding box center [58, 486] width 102 height 18
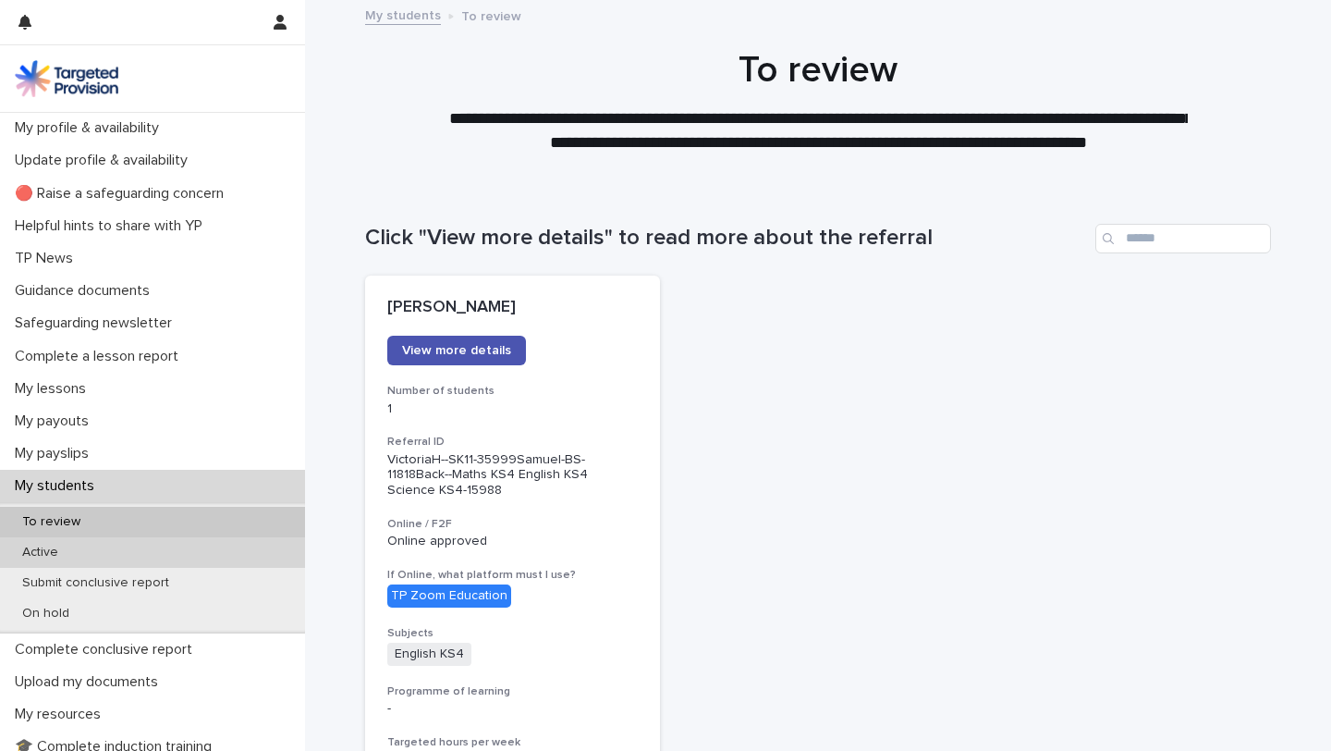
click at [36, 561] on div "Active" at bounding box center [152, 552] width 305 height 31
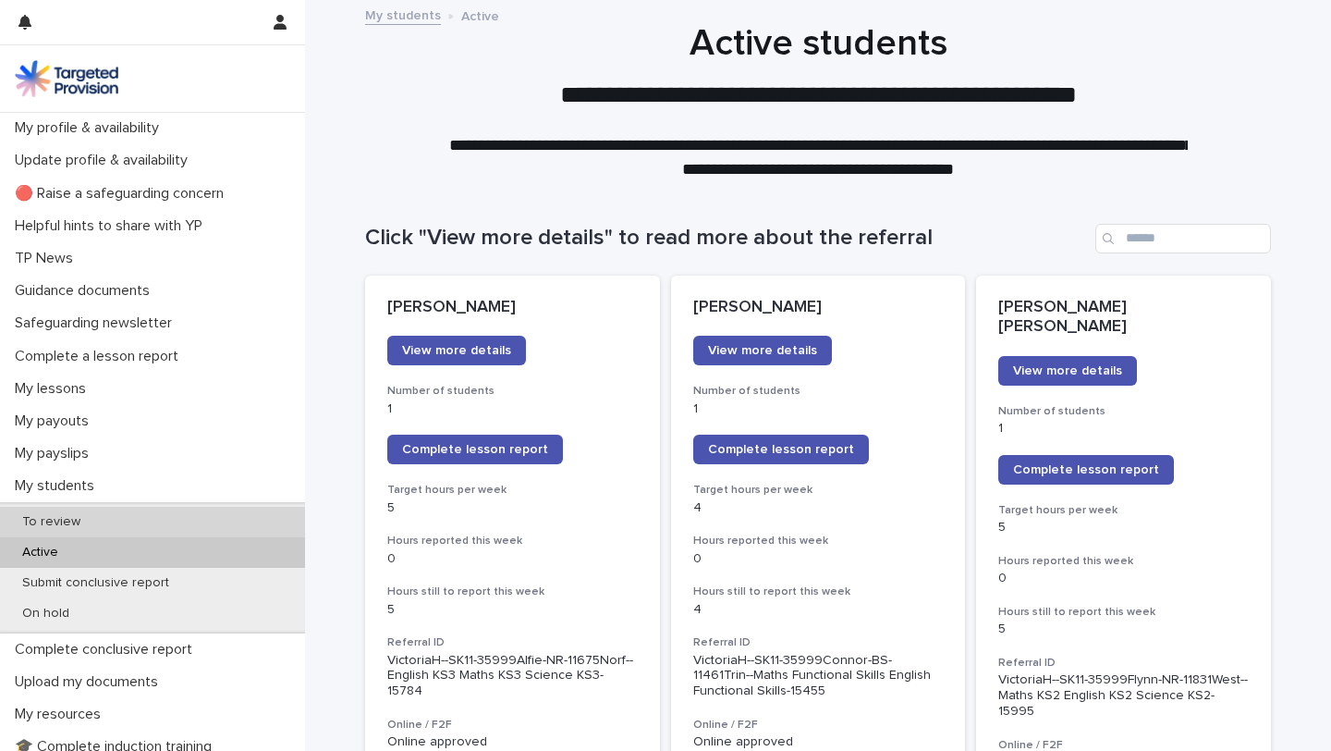
click at [50, 529] on p "To review" at bounding box center [51, 522] width 88 height 16
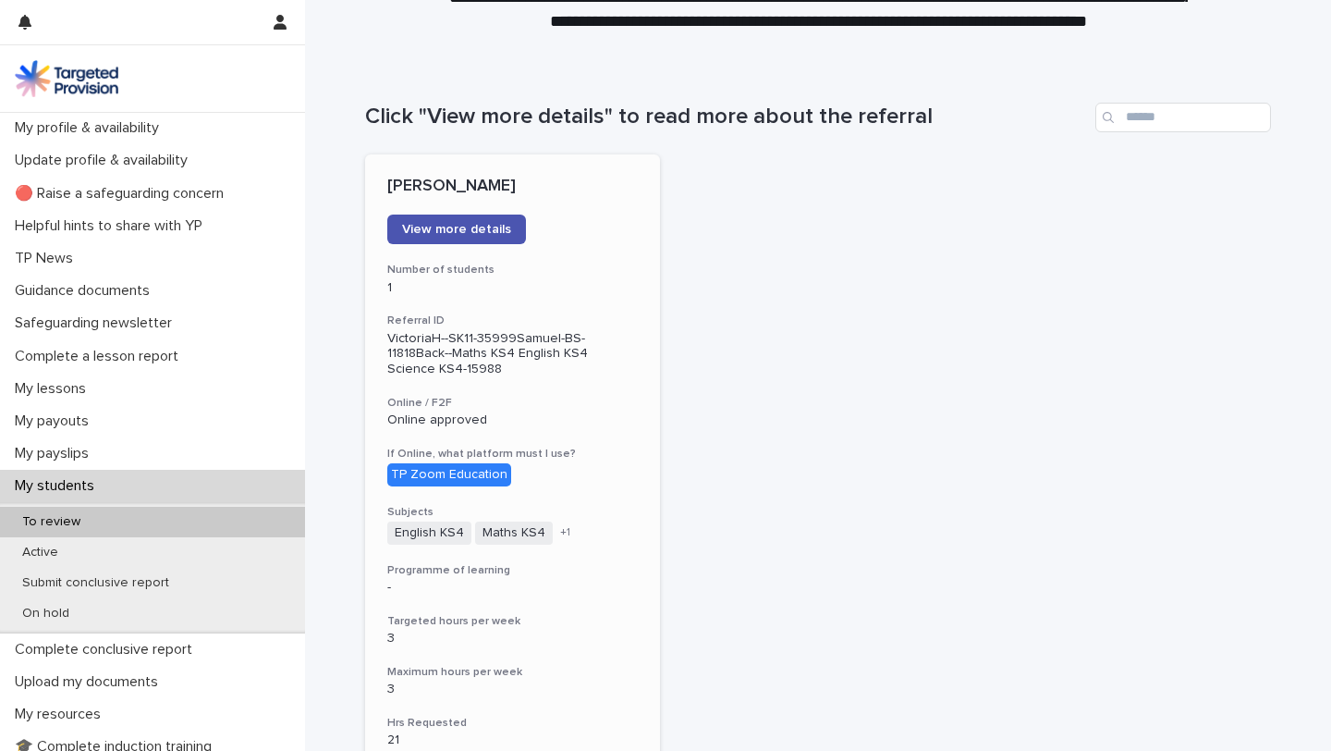
scroll to position [141, 0]
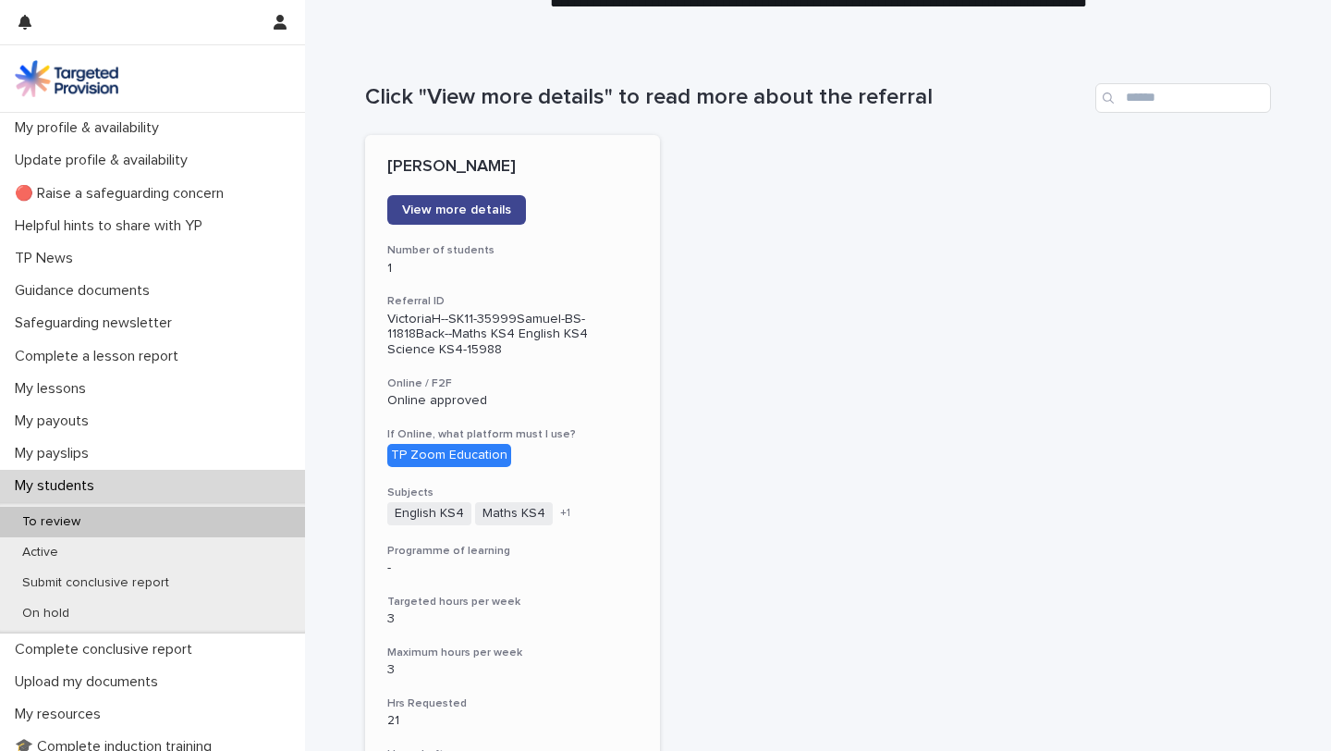
click at [494, 208] on span "View more details" at bounding box center [456, 209] width 109 height 13
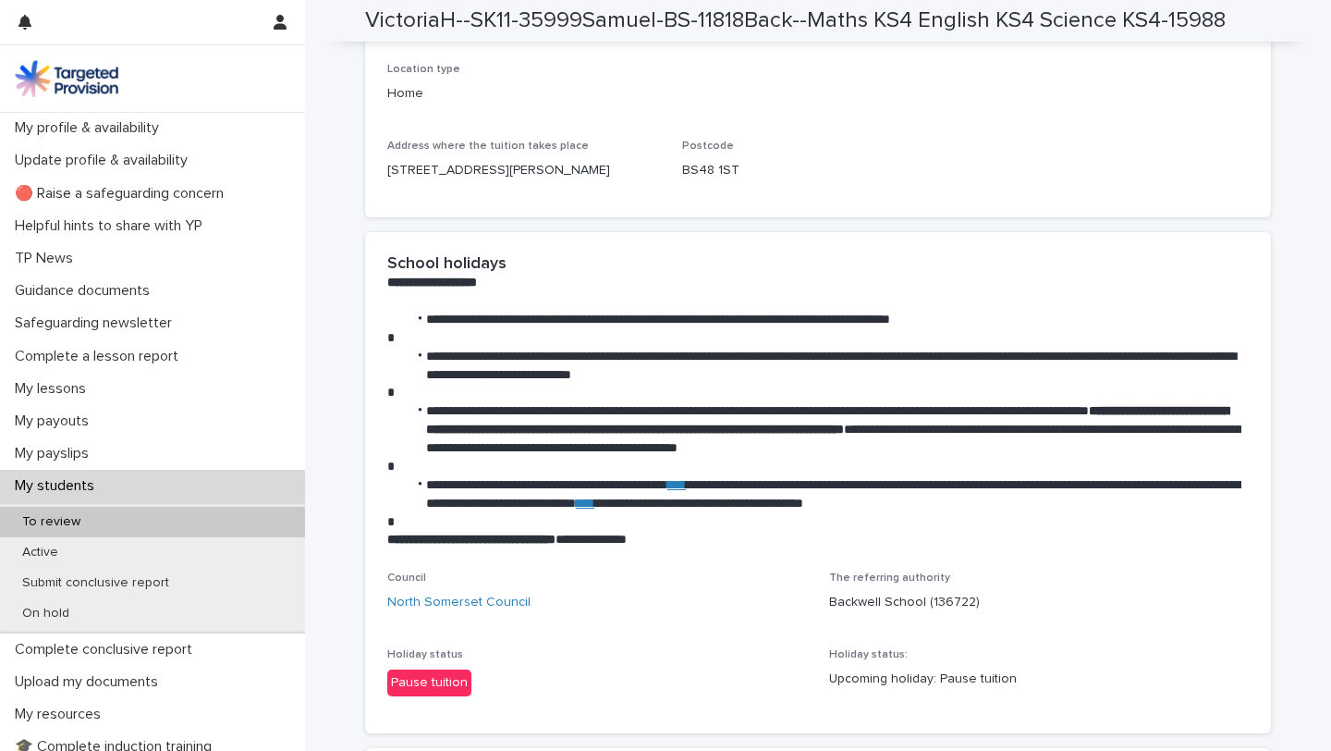
scroll to position [2843, 0]
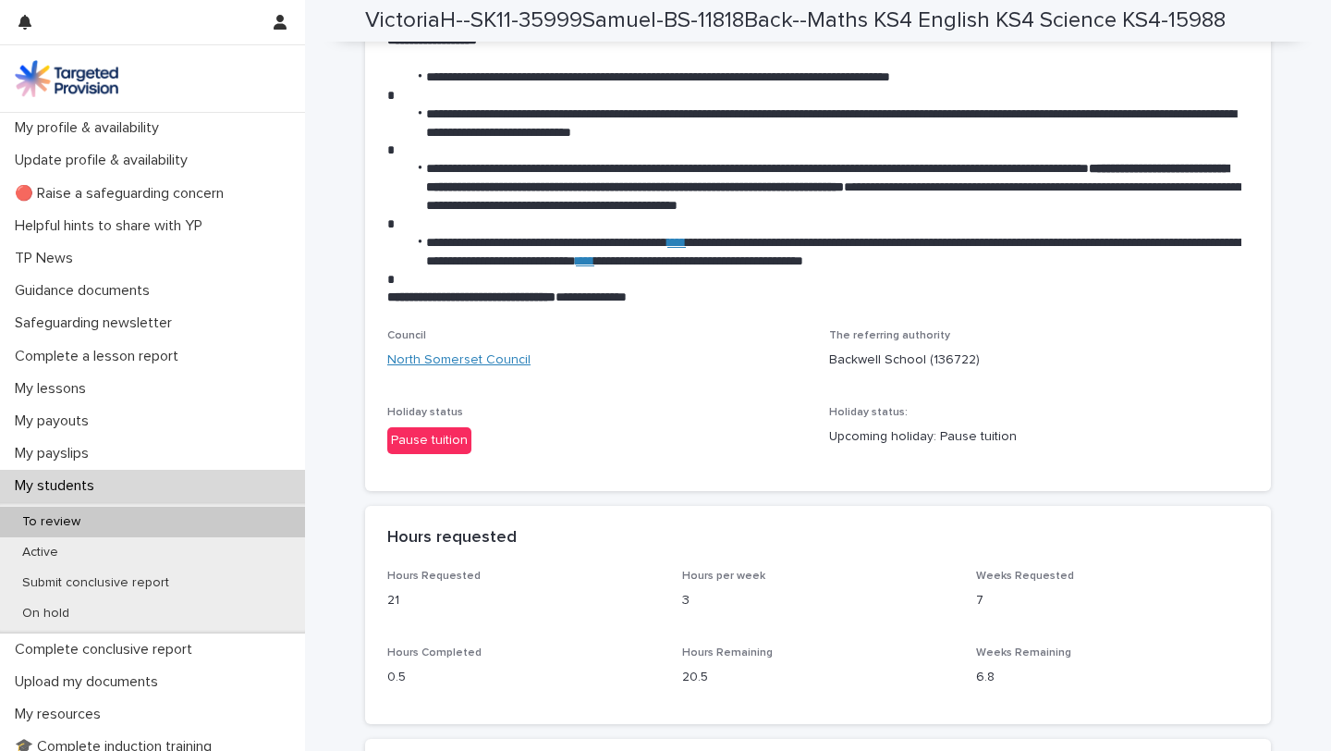
click at [461, 357] on link "North Somerset Council" at bounding box center [458, 359] width 143 height 19
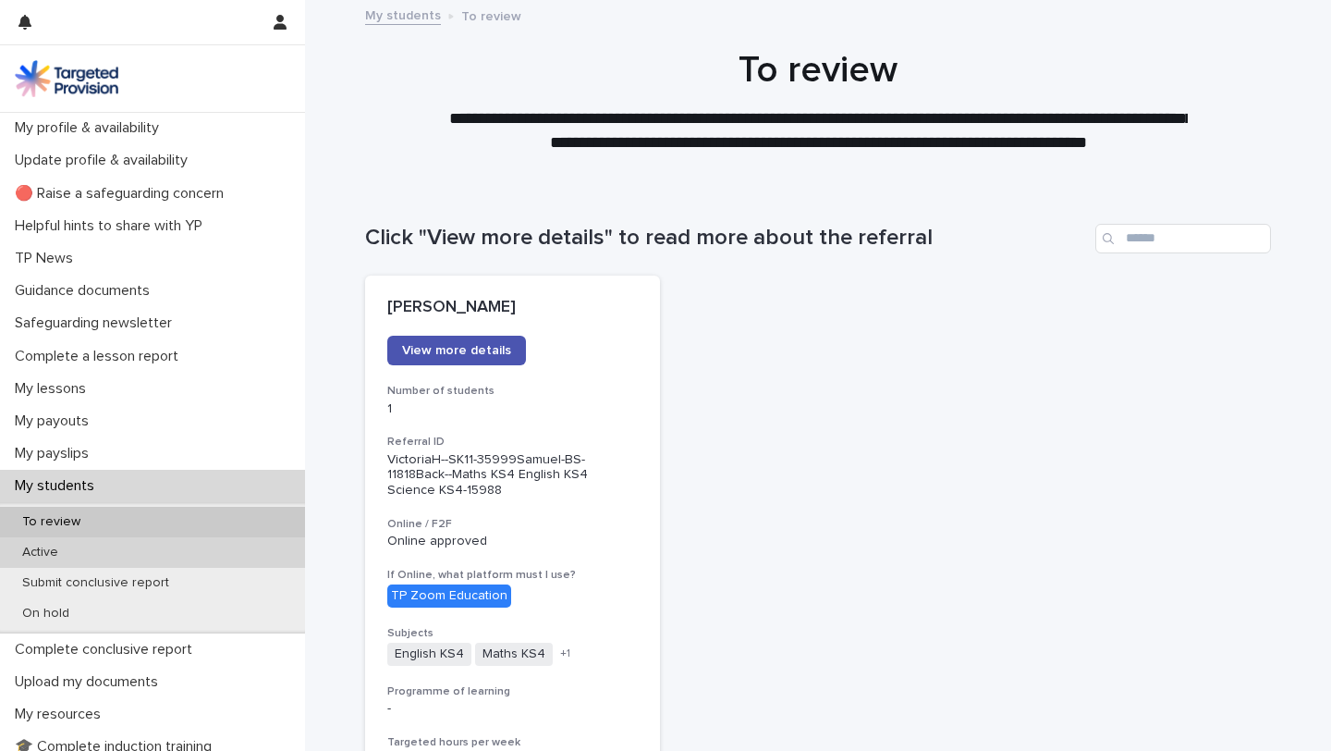
click at [66, 548] on p "Active" at bounding box center [40, 552] width 66 height 16
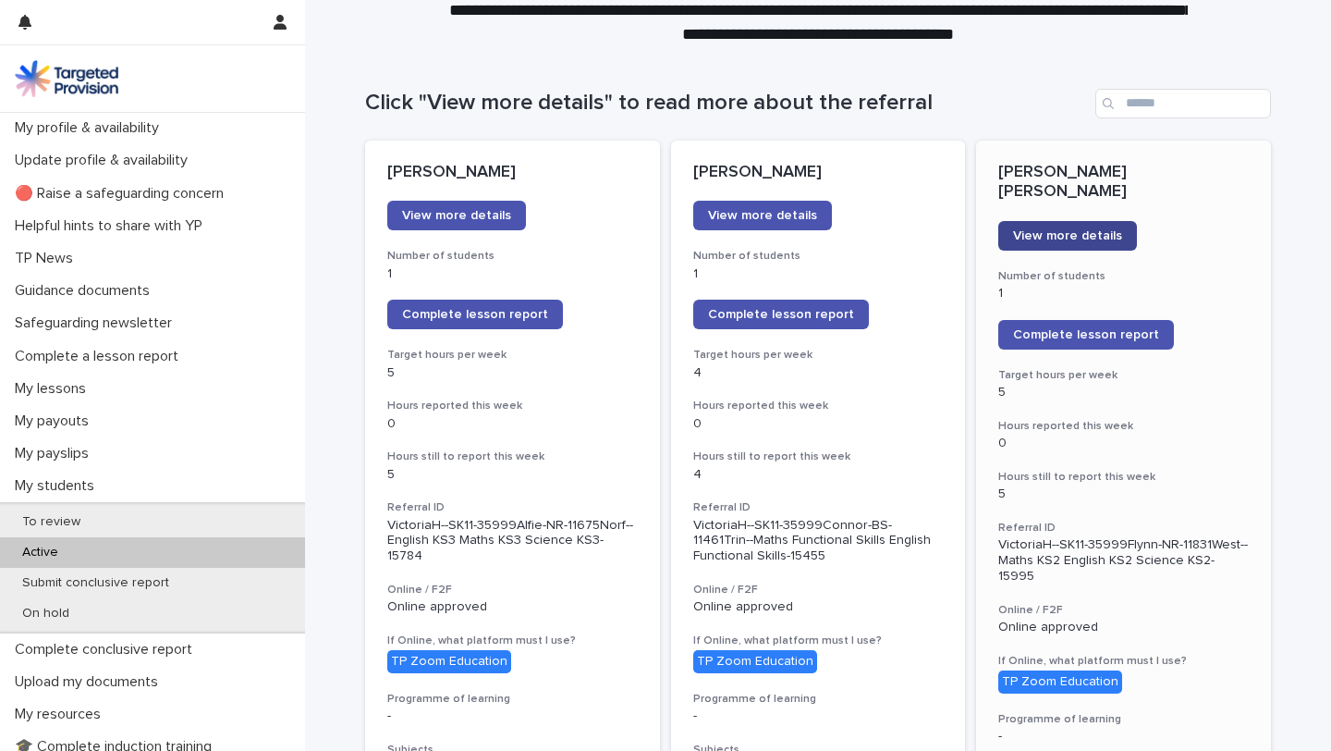
scroll to position [128, 0]
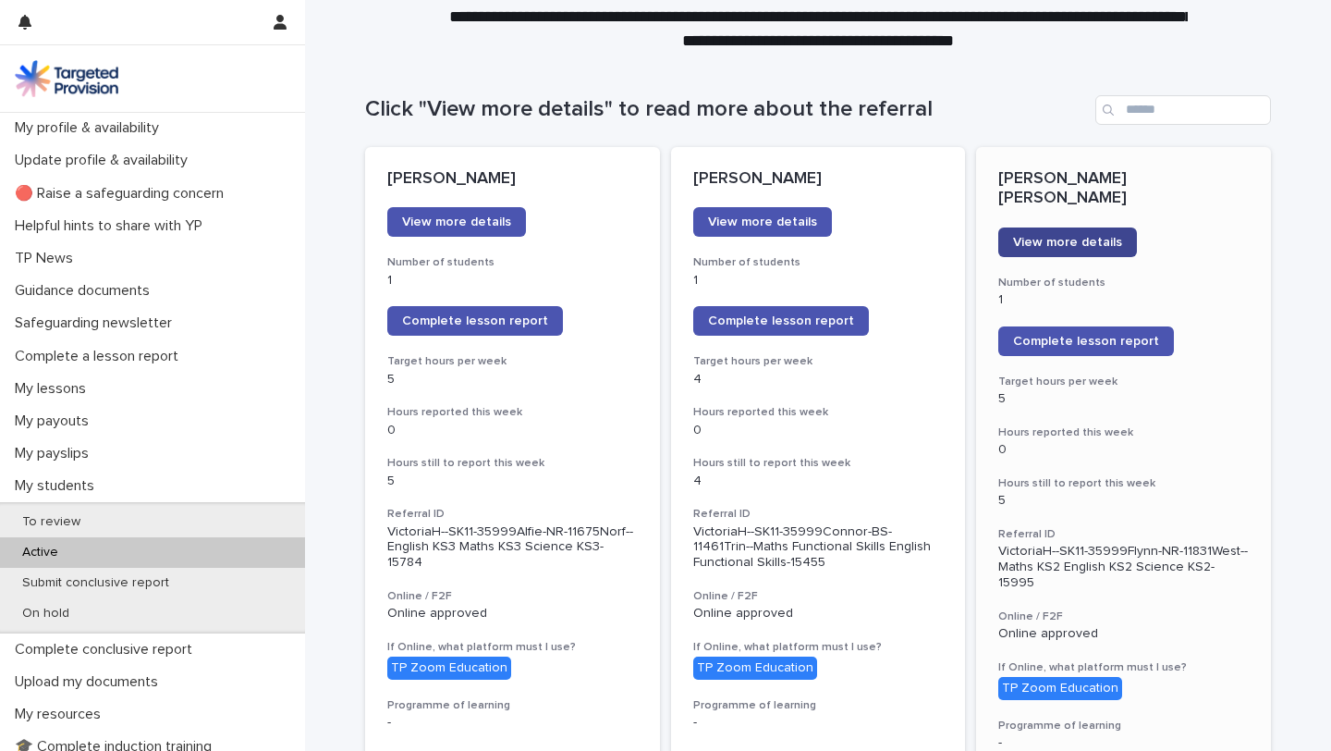
click at [1101, 236] on span "View more details" at bounding box center [1067, 242] width 109 height 13
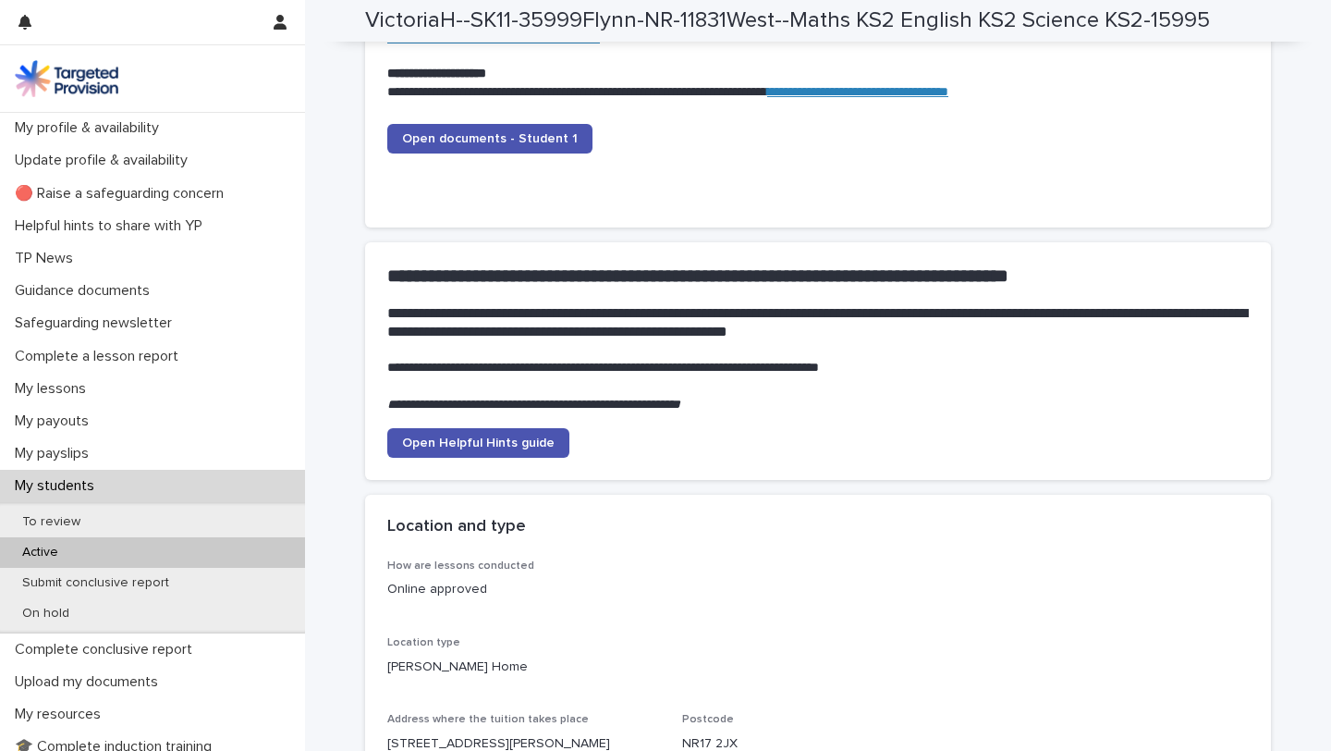
scroll to position [1580, 0]
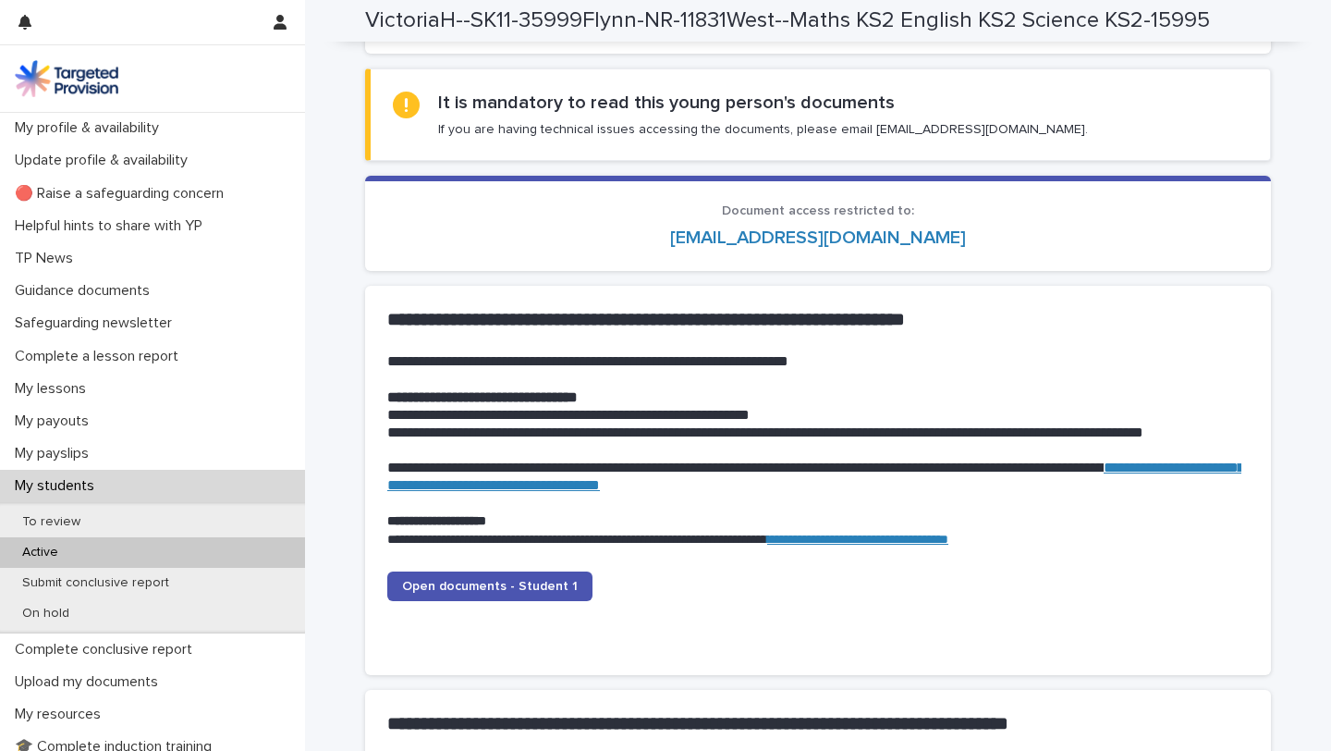
click at [137, 550] on div "Active" at bounding box center [152, 552] width 305 height 31
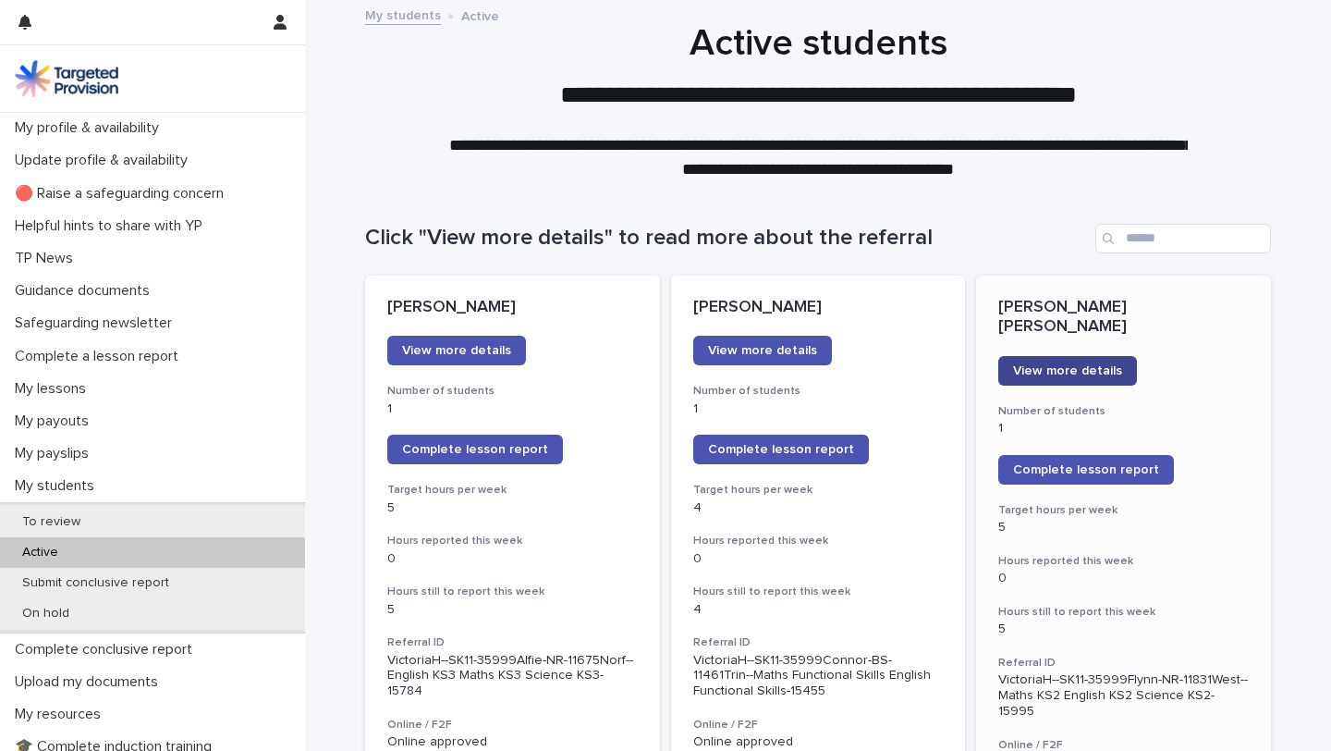
click at [1079, 360] on link "View more details" at bounding box center [1067, 371] width 139 height 30
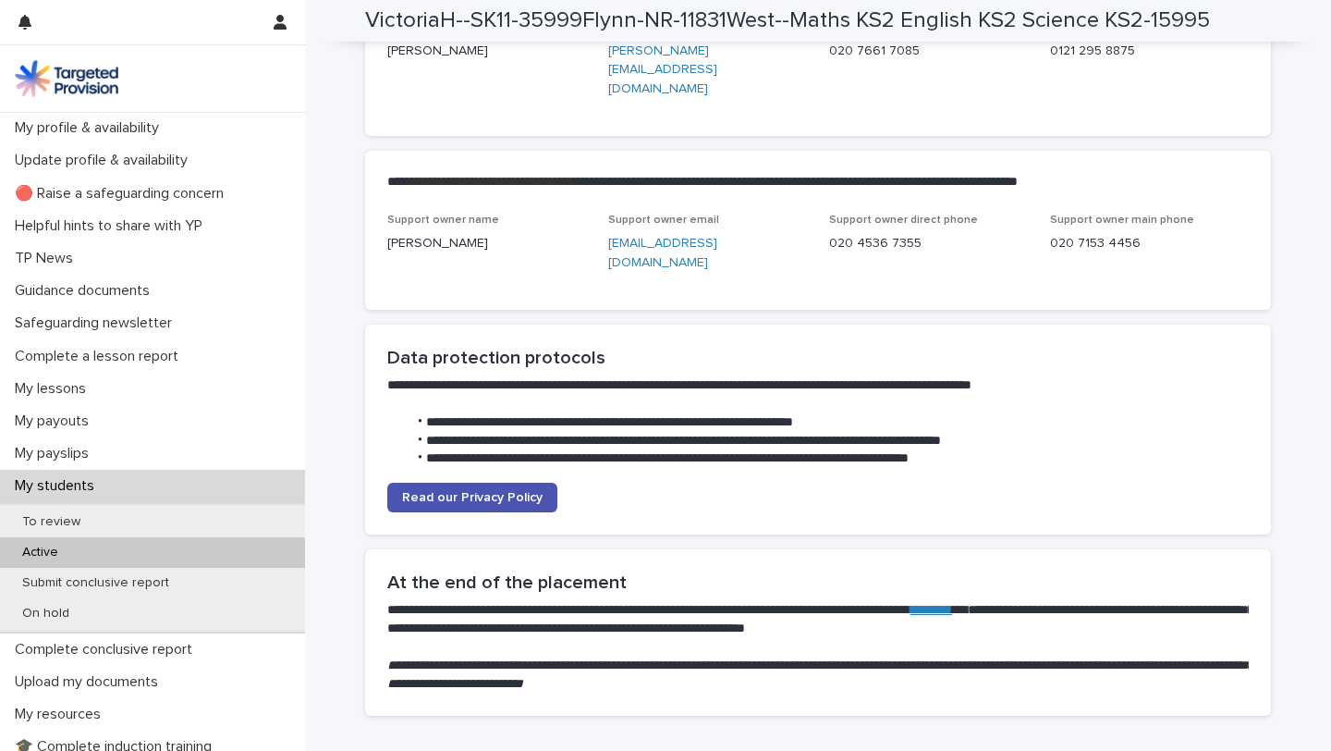
scroll to position [4436, 0]
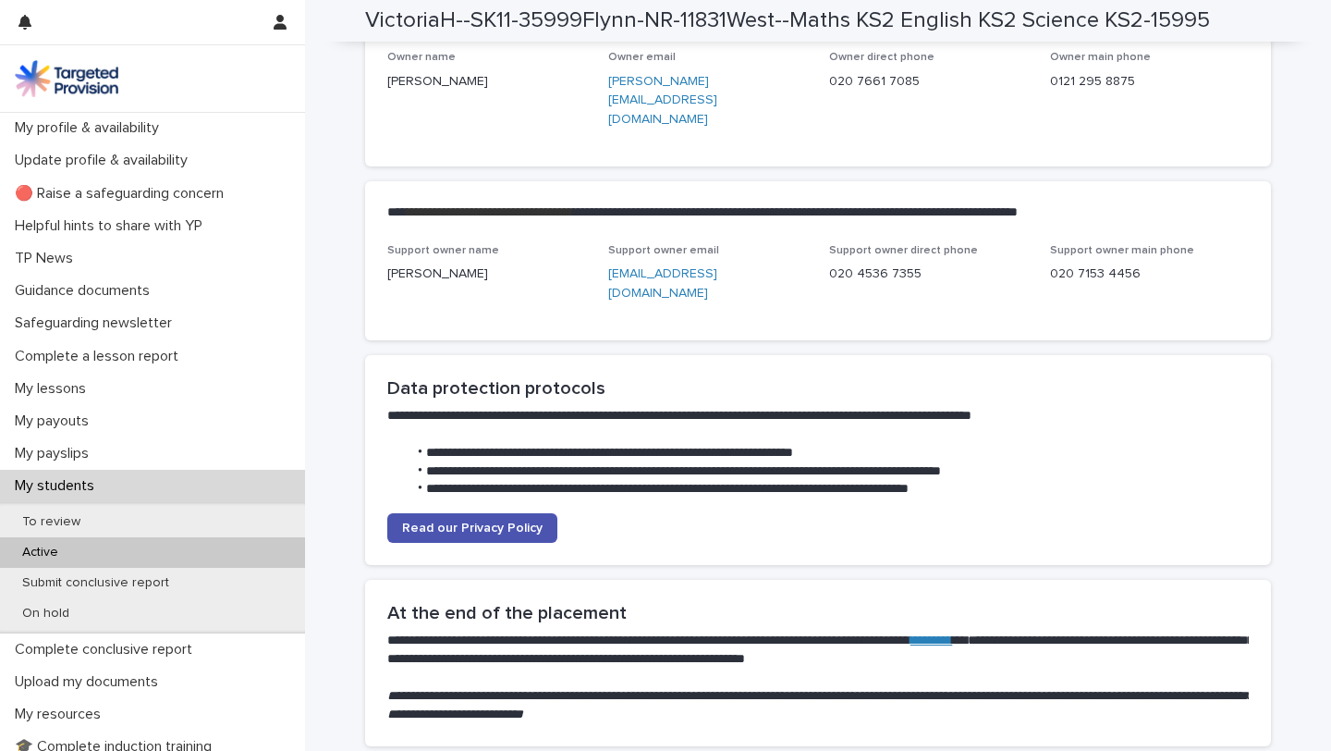
click at [48, 557] on p "Active" at bounding box center [40, 552] width 66 height 16
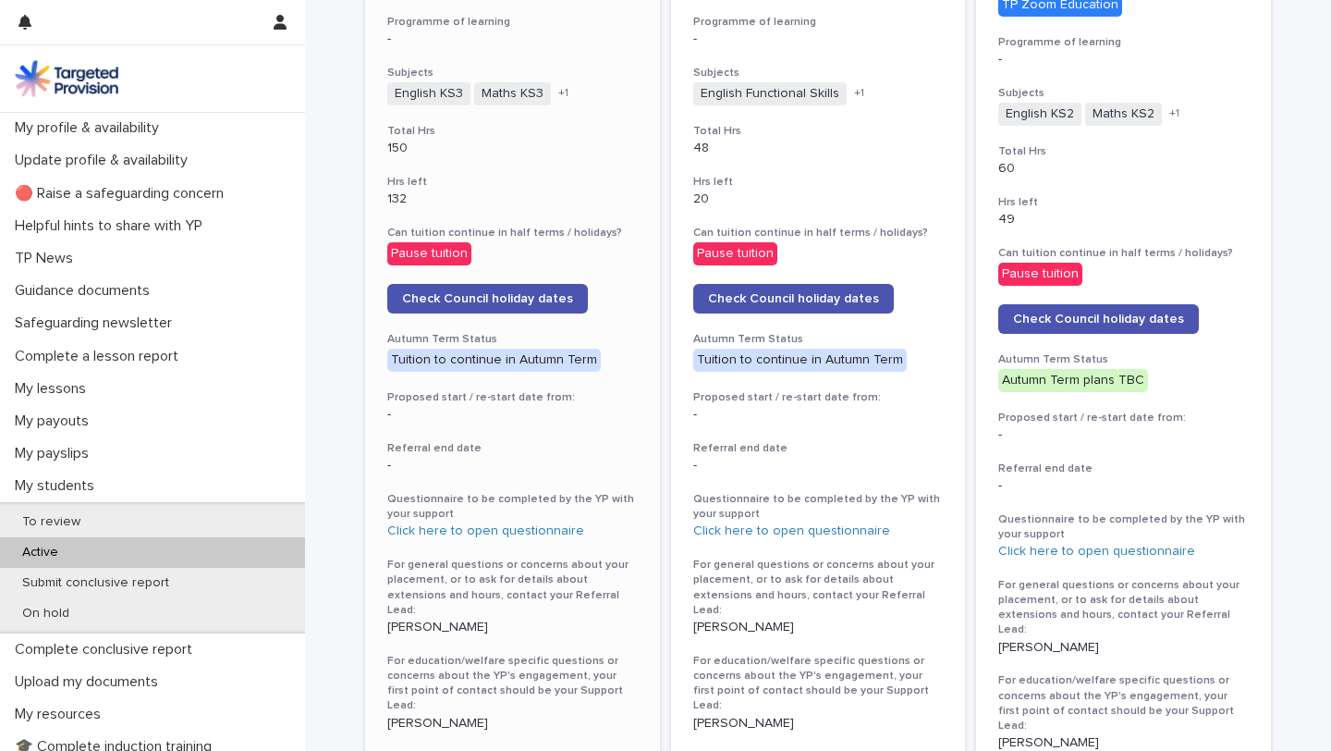
scroll to position [814, 0]
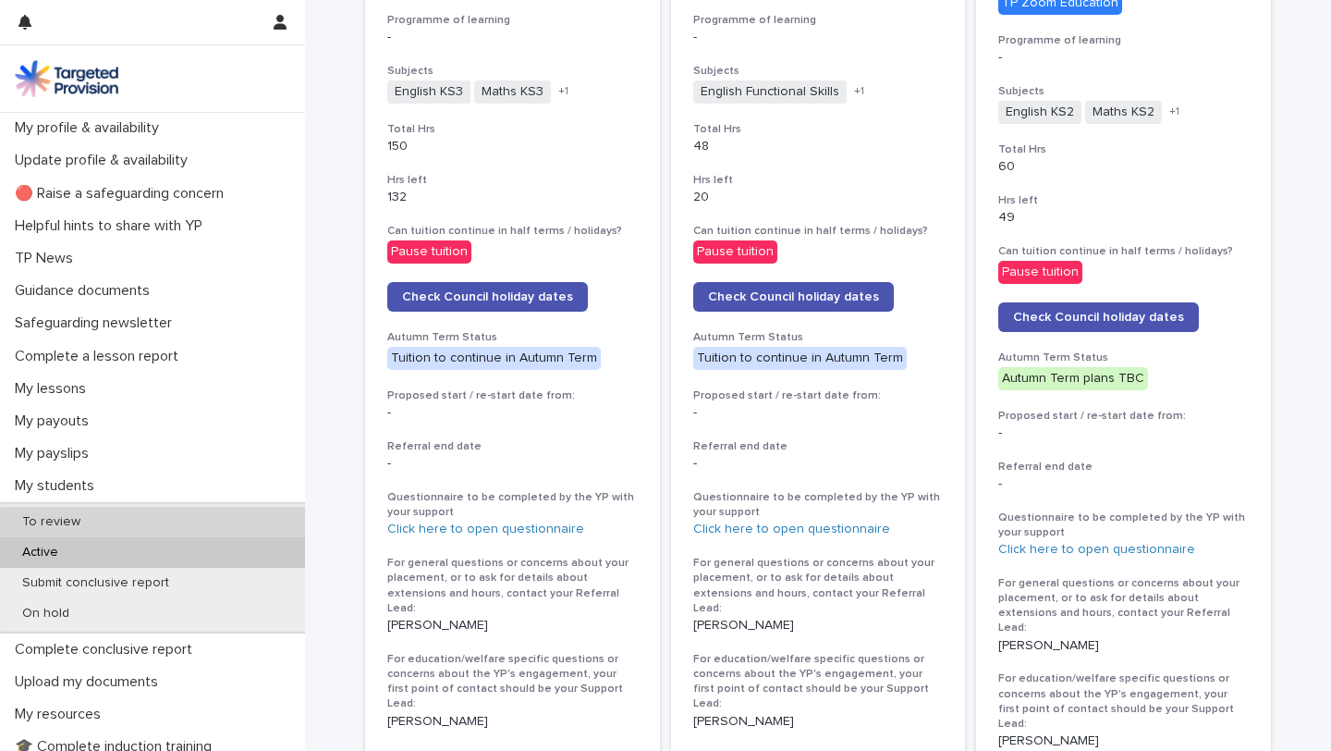
click at [102, 525] on div "To review" at bounding box center [152, 522] width 305 height 31
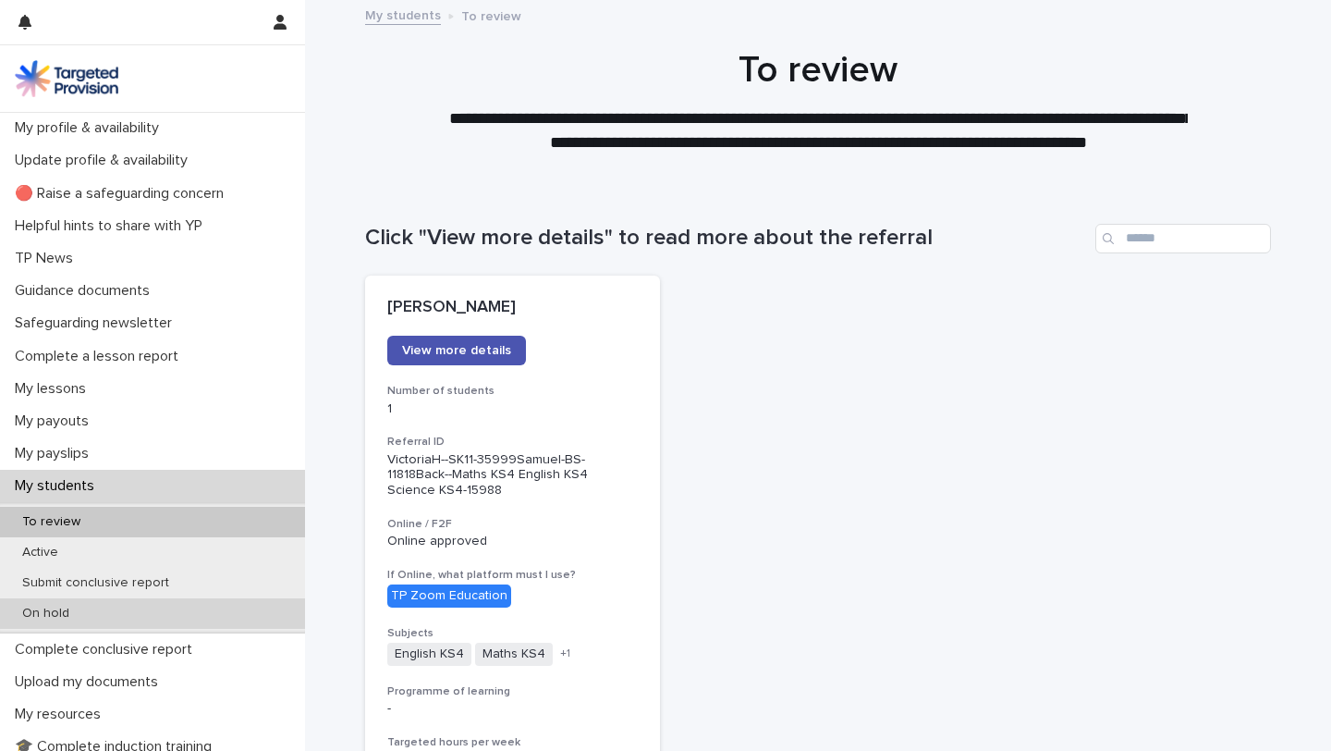
click at [73, 608] on p "On hold" at bounding box center [45, 614] width 77 height 16
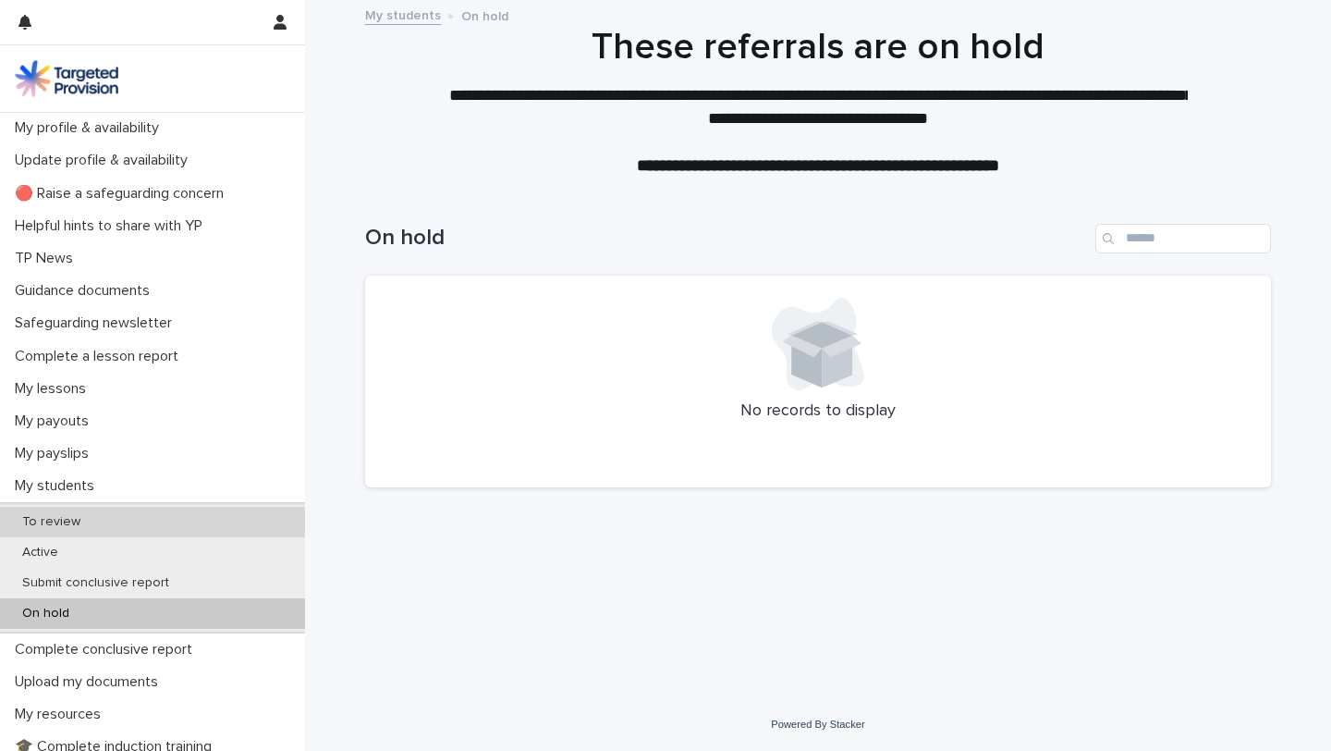
click at [86, 515] on p "To review" at bounding box center [51, 522] width 88 height 16
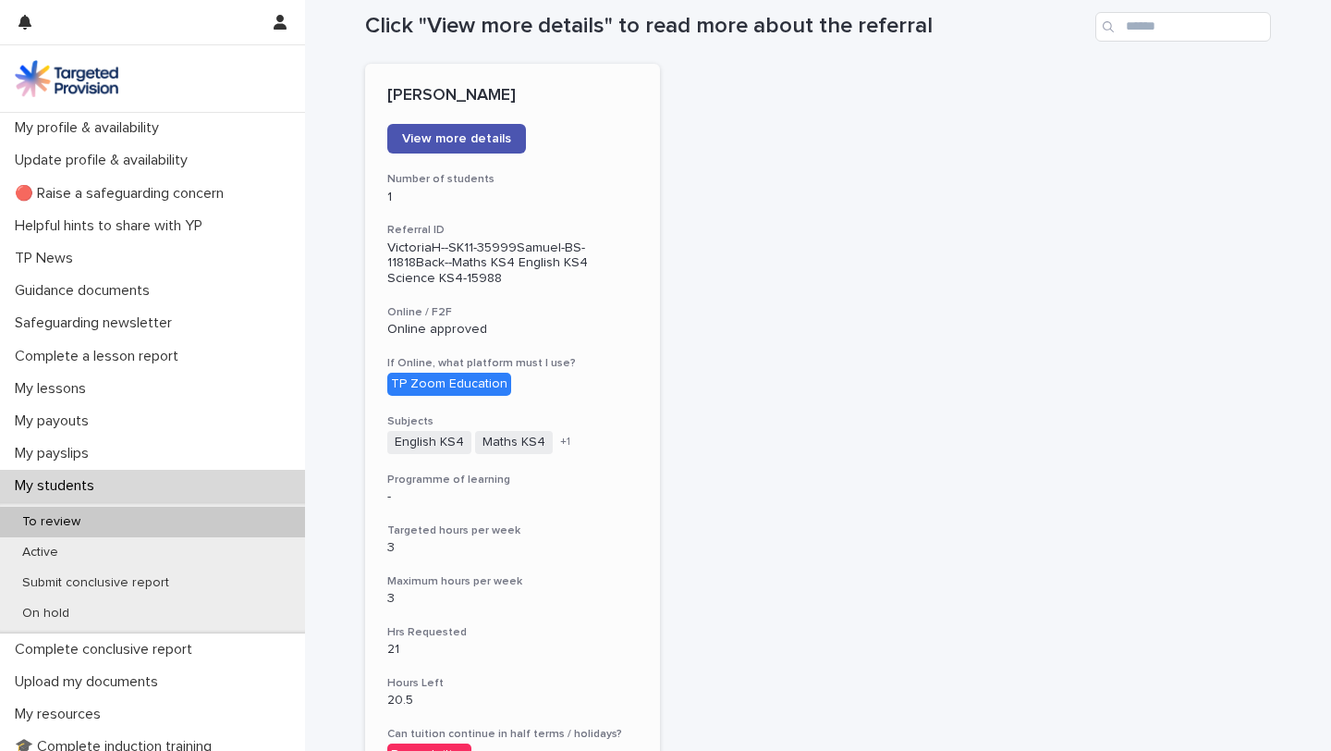
scroll to position [133, 0]
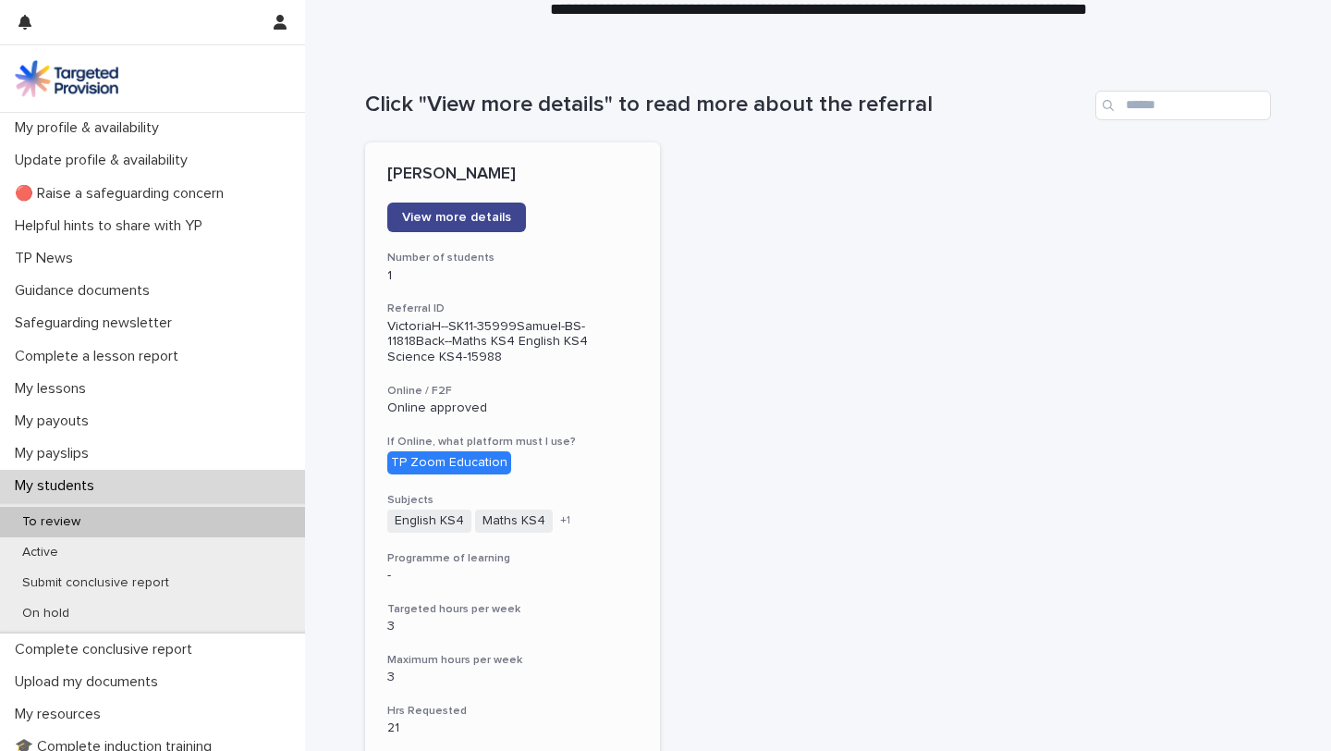
click at [486, 214] on span "View more details" at bounding box center [456, 217] width 109 height 13
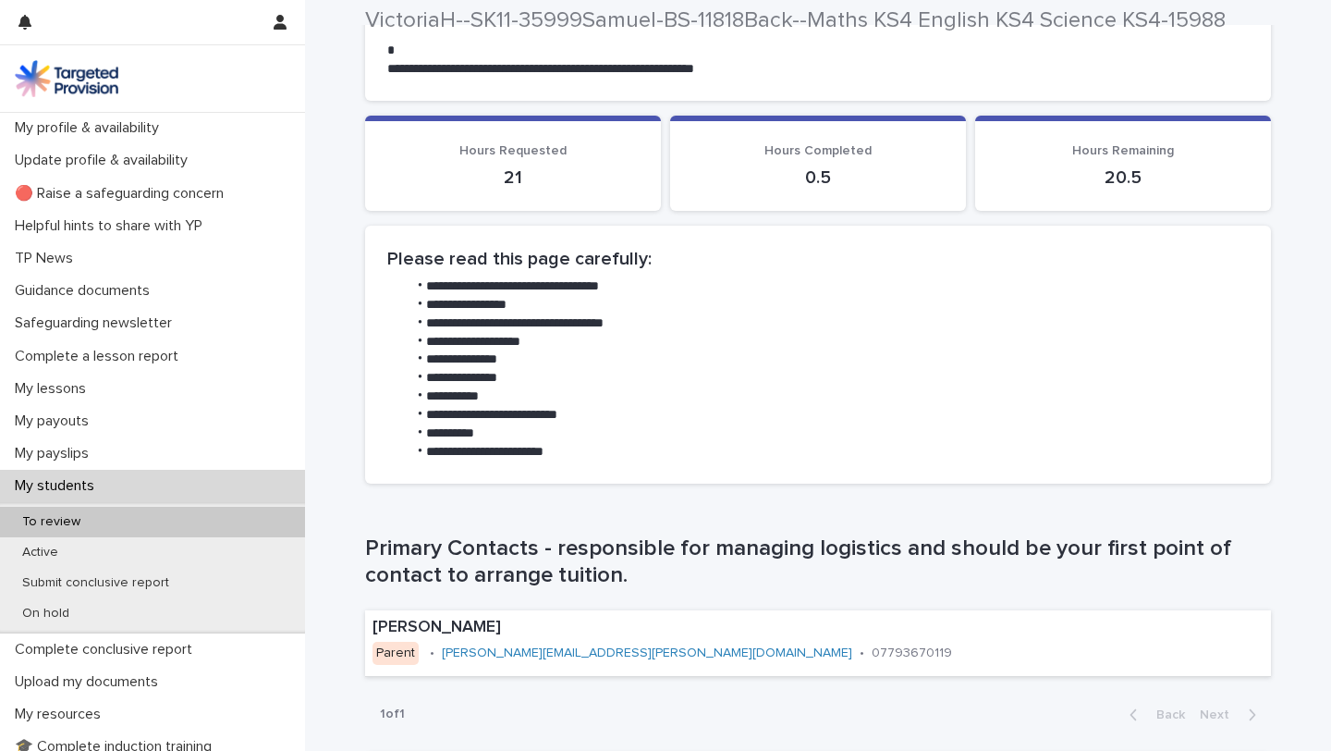
scroll to position [1126, 0]
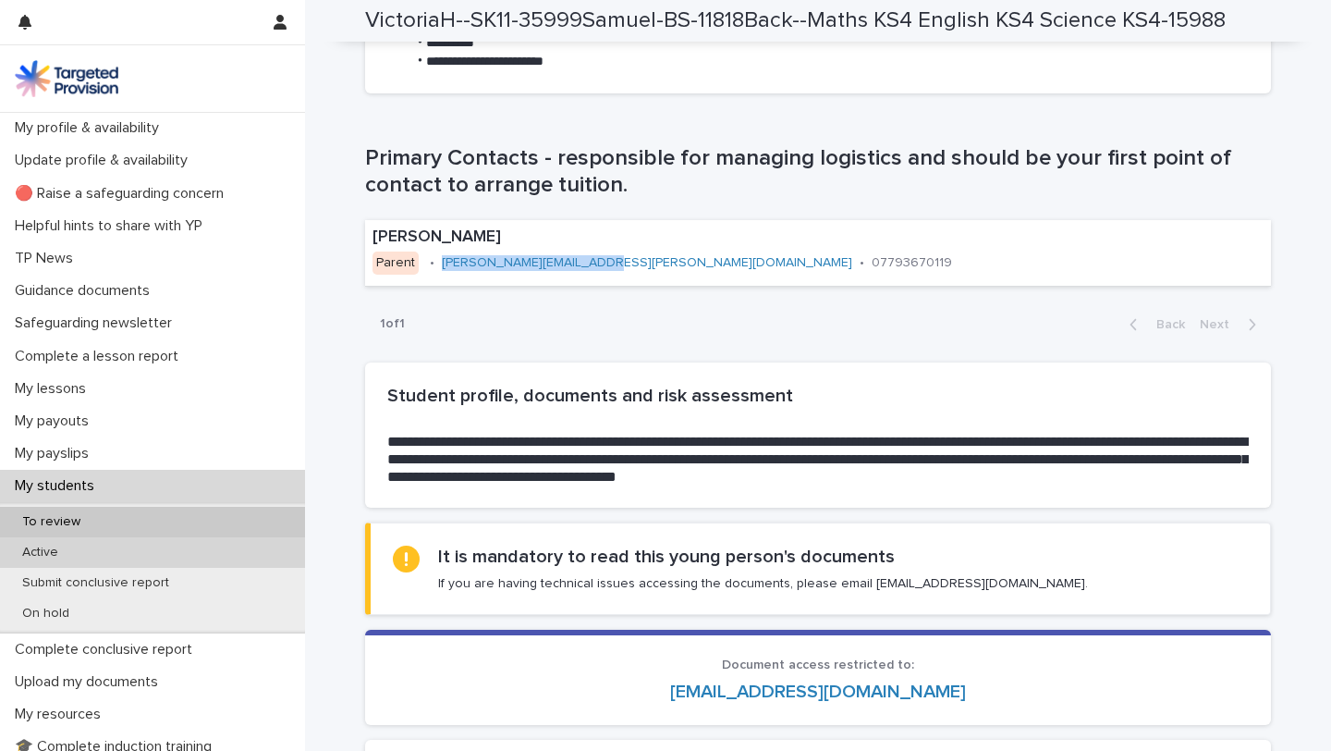
click at [62, 552] on p "Active" at bounding box center [40, 552] width 66 height 16
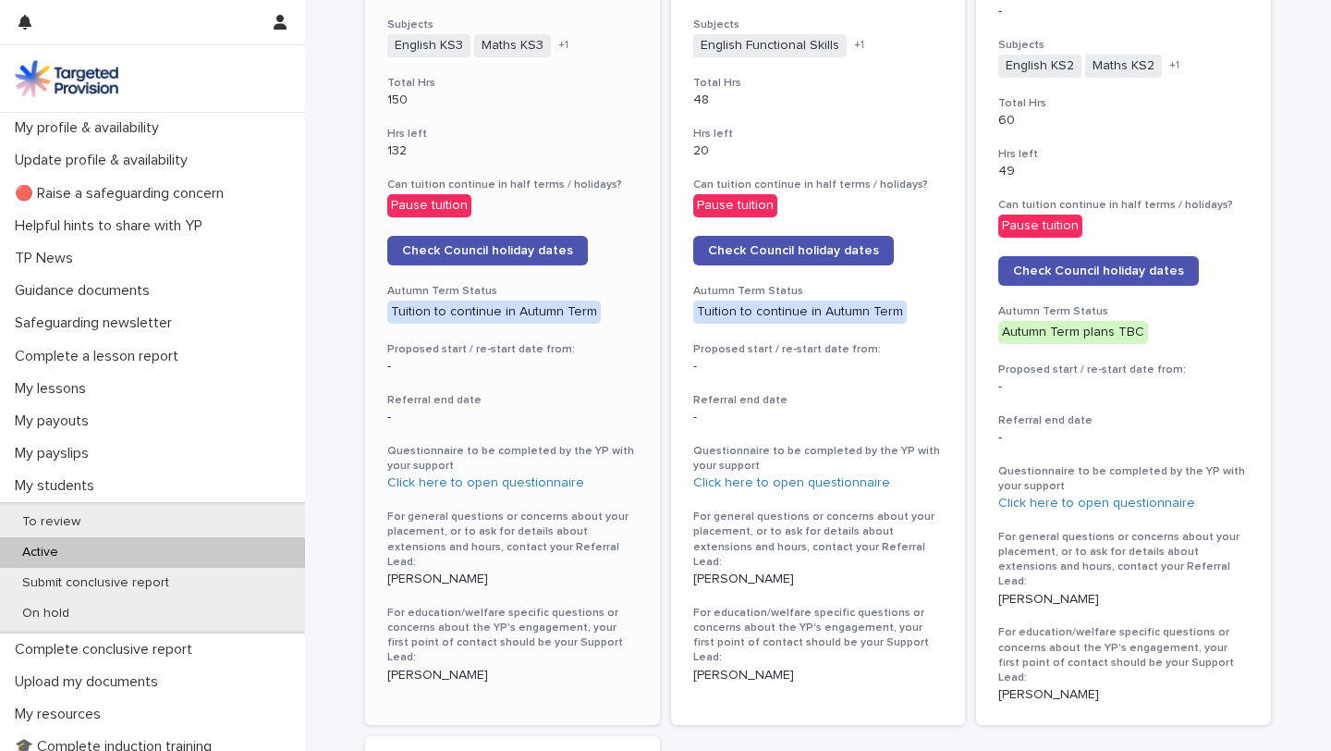
scroll to position [863, 0]
